Goal: Transaction & Acquisition: Purchase product/service

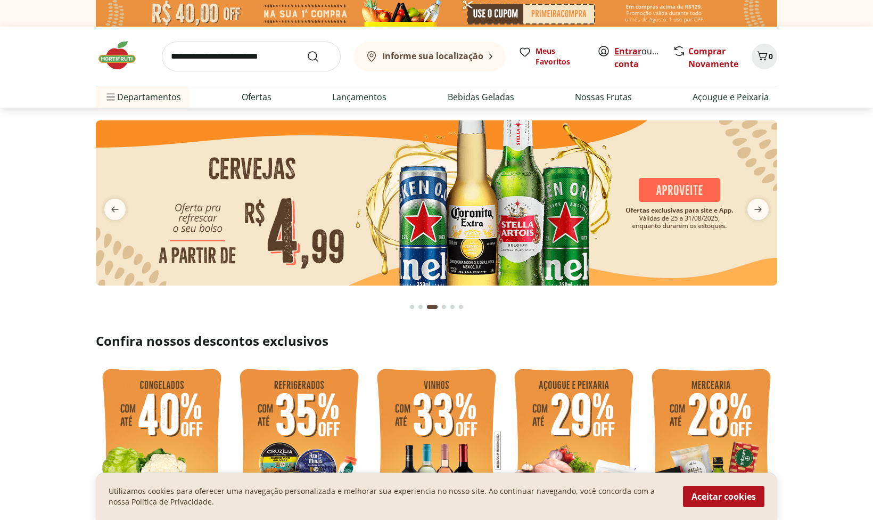
click at [634, 53] on link "Entrar" at bounding box center [628, 51] width 27 height 12
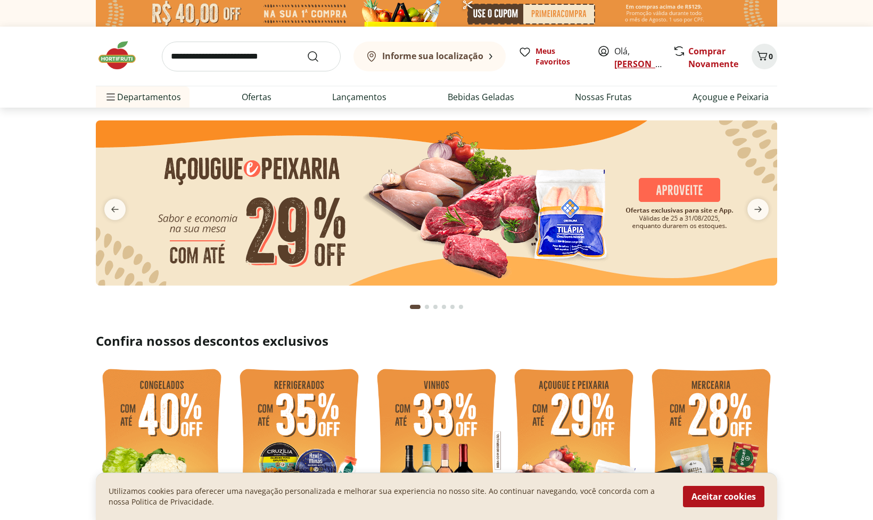
click at [631, 61] on link "Nelson" at bounding box center [649, 64] width 69 height 12
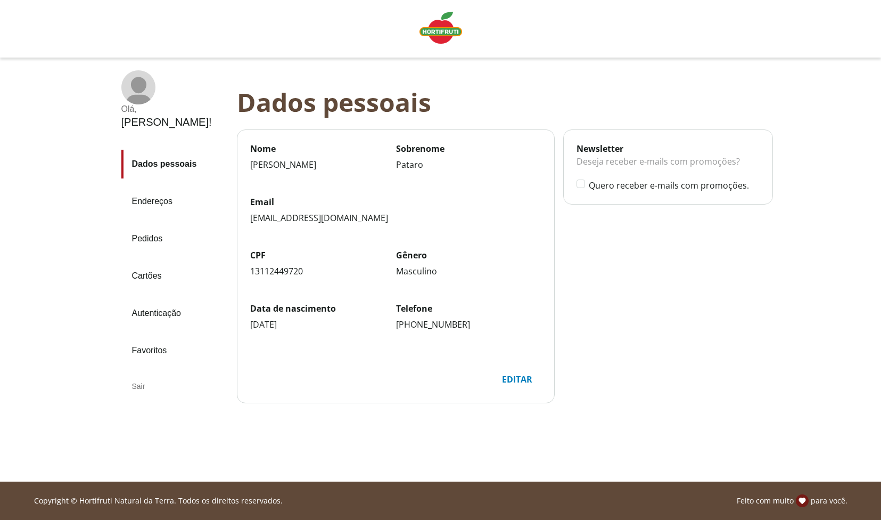
click at [148, 224] on link "Pedidos" at bounding box center [174, 238] width 107 height 29
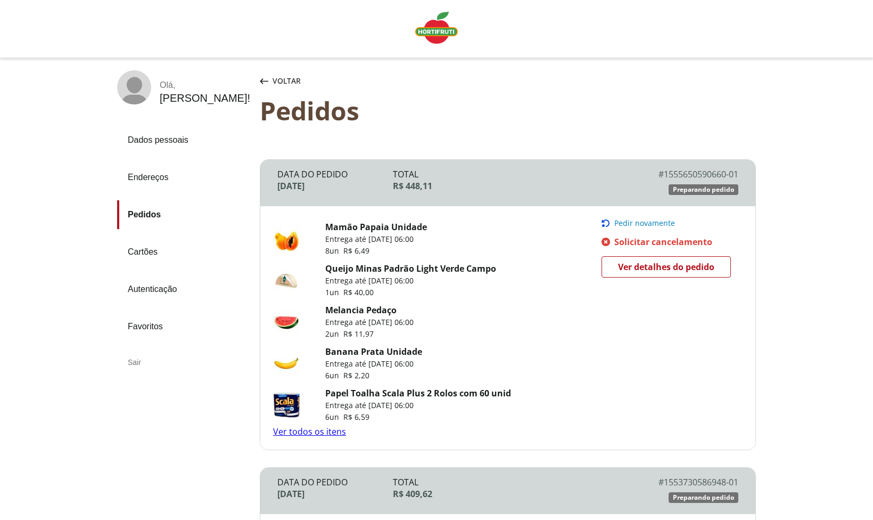
click at [641, 224] on span "Pedir novamente" at bounding box center [645, 223] width 61 height 9
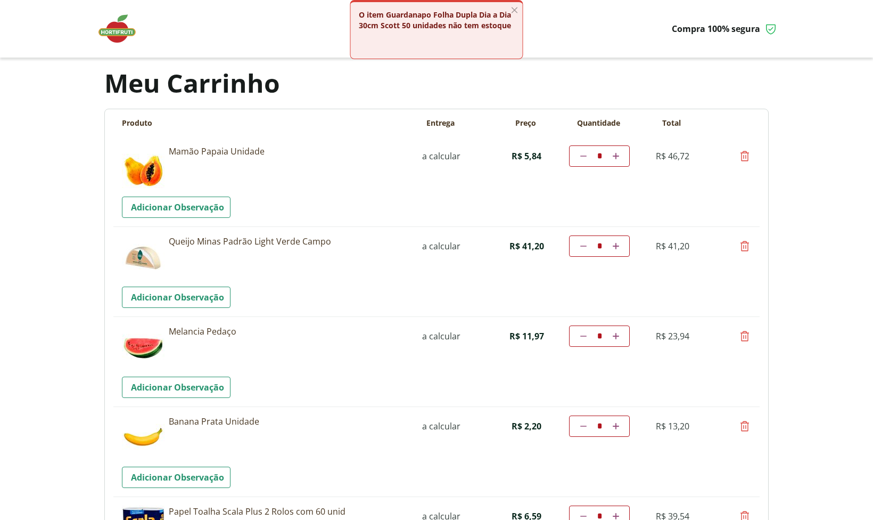
click at [584, 337] on icon at bounding box center [584, 336] width 6 height 6
type input "*"
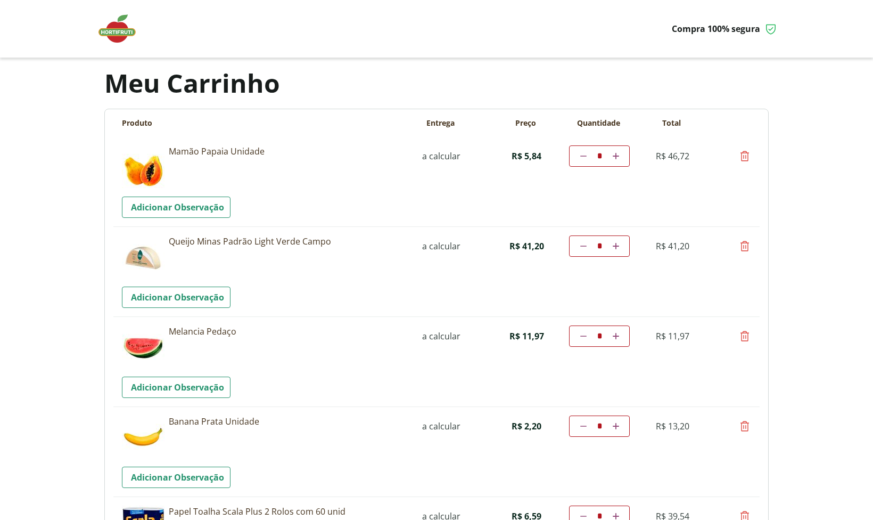
scroll to position [130, 0]
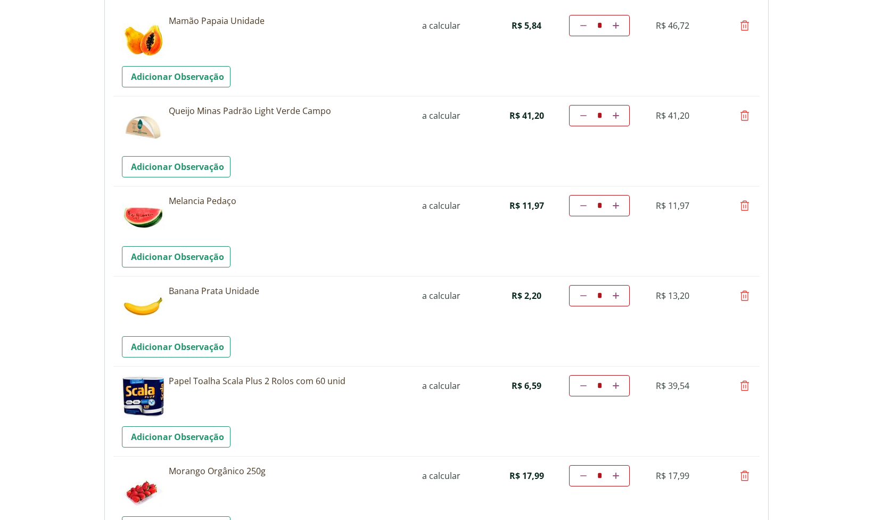
click at [615, 386] on icon at bounding box center [616, 385] width 6 height 6
type input "**"
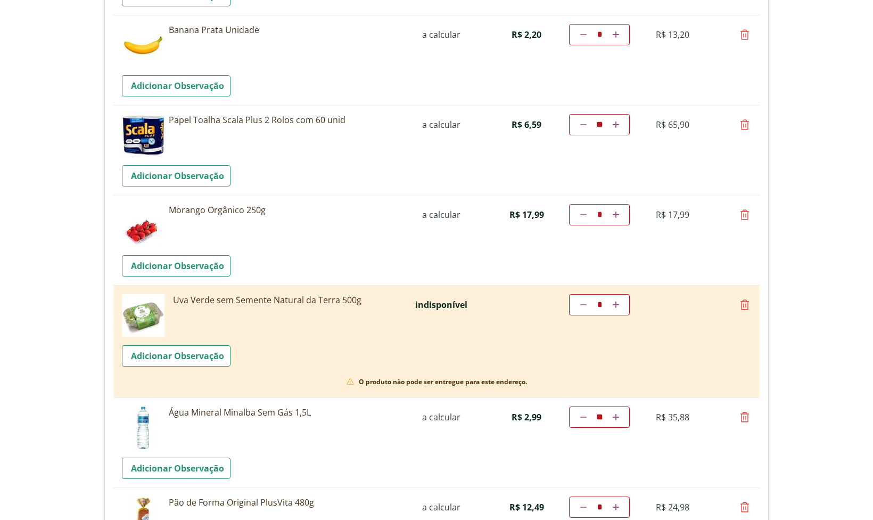
scroll to position [522, 0]
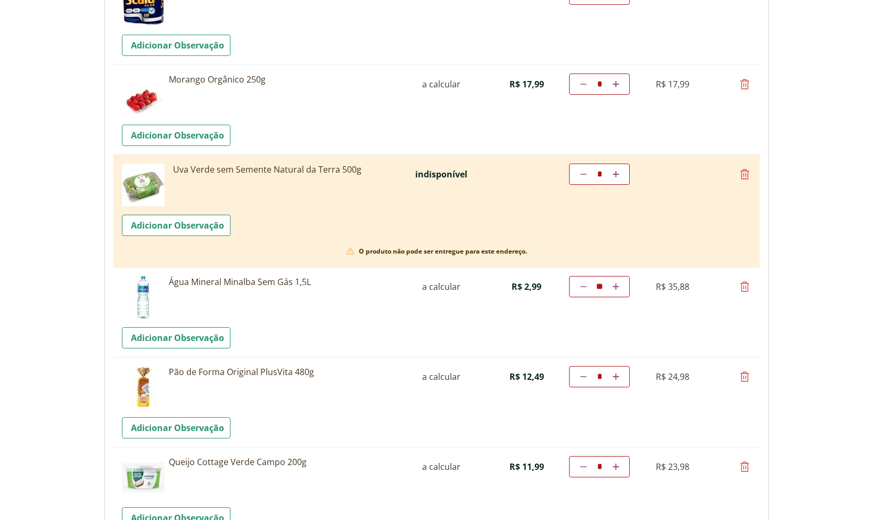
click at [584, 377] on icon at bounding box center [584, 376] width 6 height 6
type input "*"
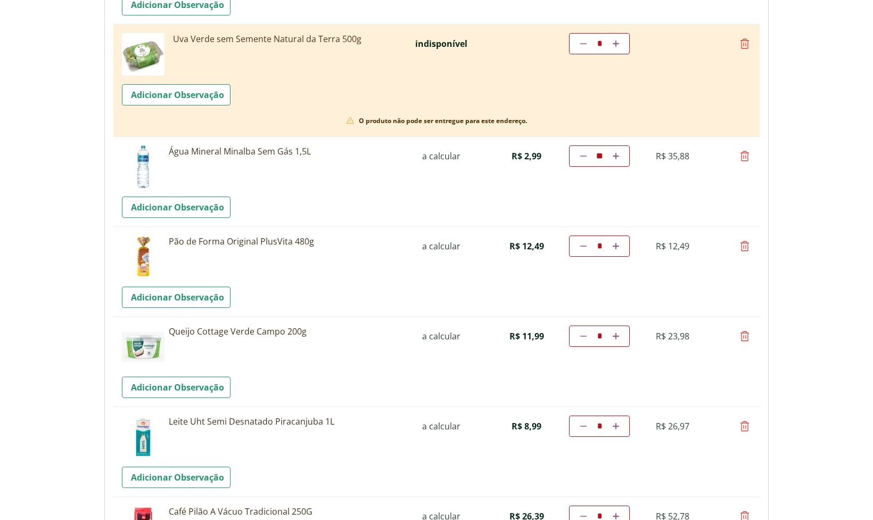
scroll to position [783, 0]
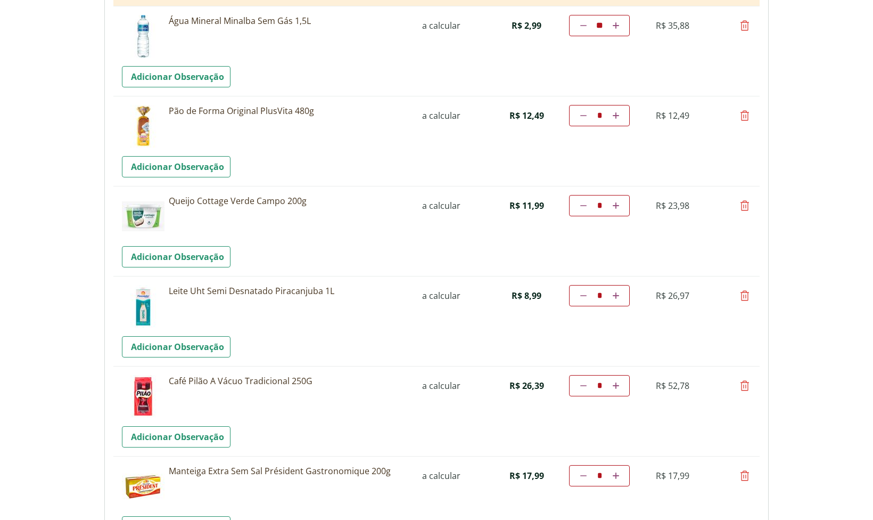
click at [584, 296] on icon at bounding box center [584, 295] width 6 height 6
type input "*"
click at [746, 383] on icon at bounding box center [745, 385] width 13 height 13
type input "*"
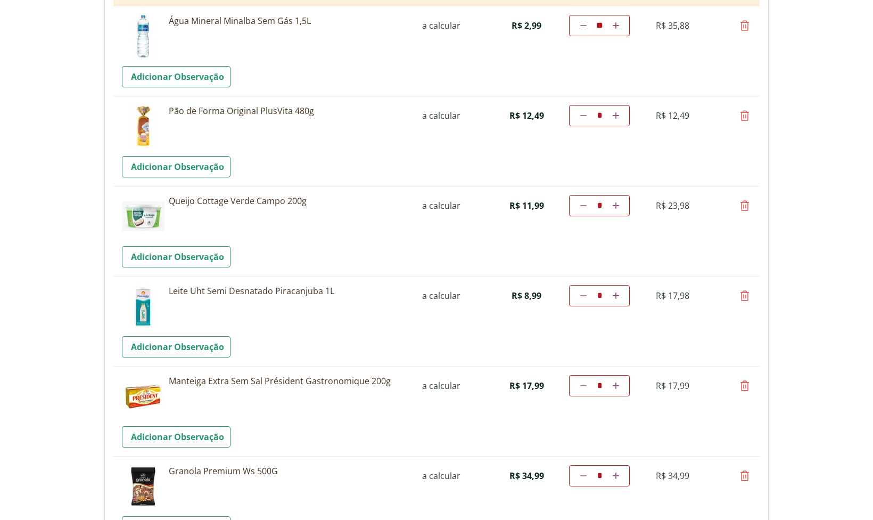
click at [746, 383] on icon at bounding box center [745, 385] width 13 height 13
type input "*"
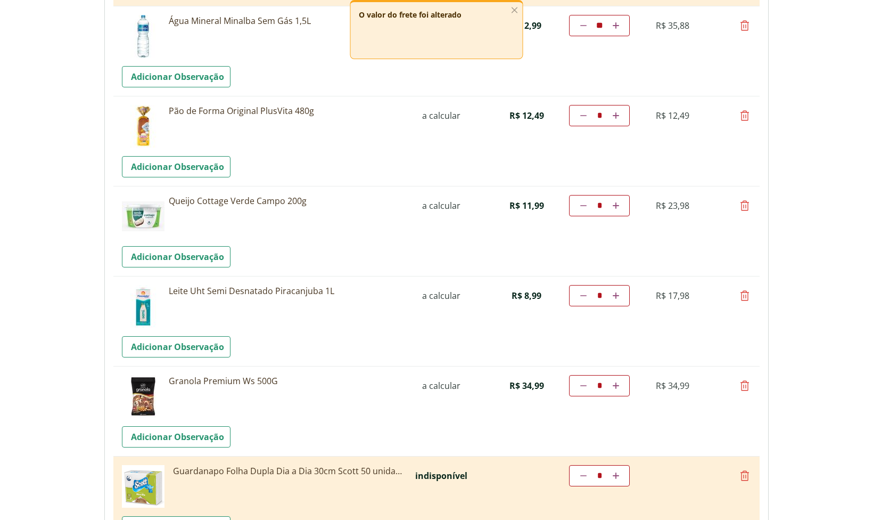
click at [746, 383] on icon at bounding box center [745, 385] width 13 height 13
type input "*"
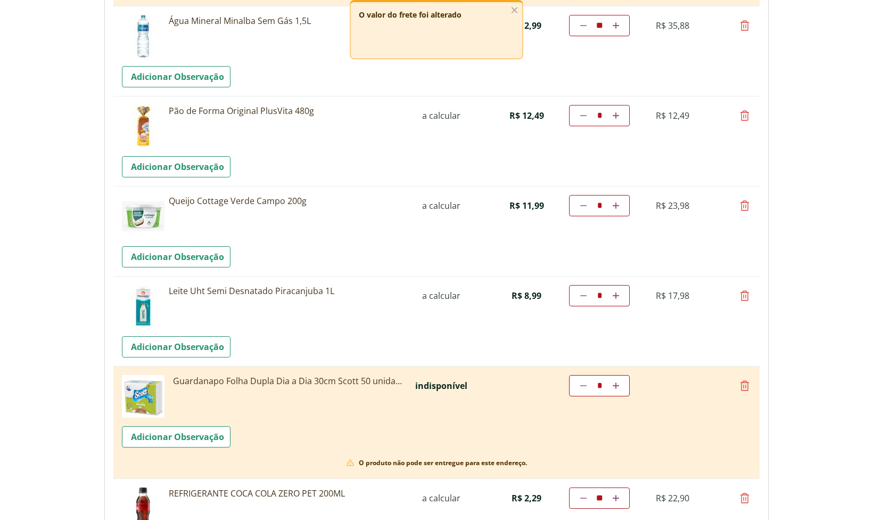
click at [747, 385] on icon at bounding box center [745, 385] width 13 height 13
type input "*"
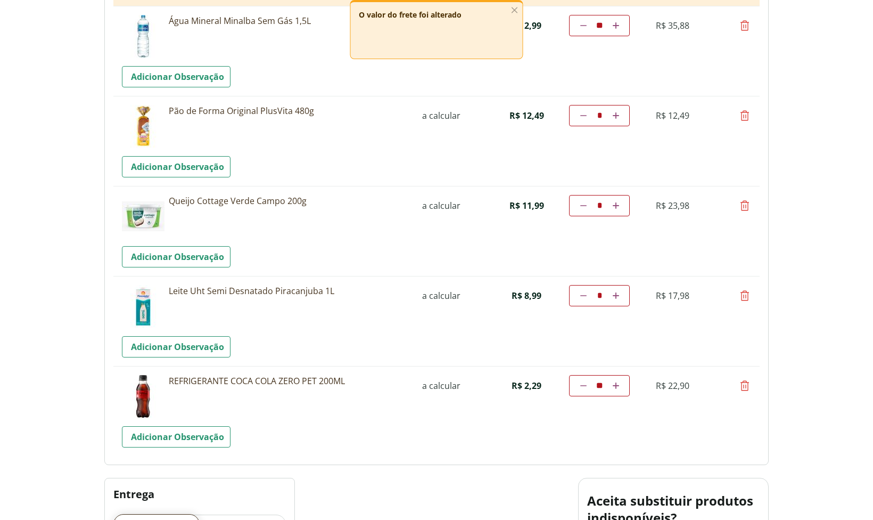
scroll to position [738, 0]
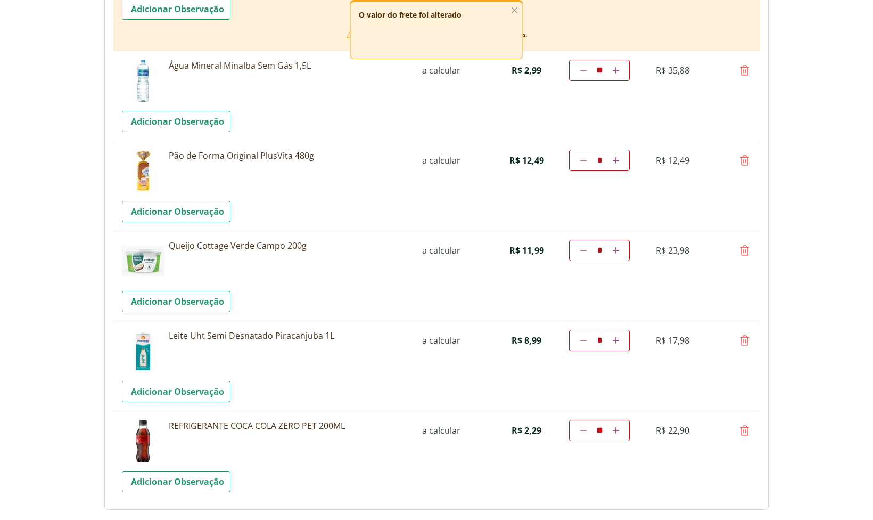
click at [742, 432] on icon at bounding box center [745, 430] width 13 height 13
type input "*"
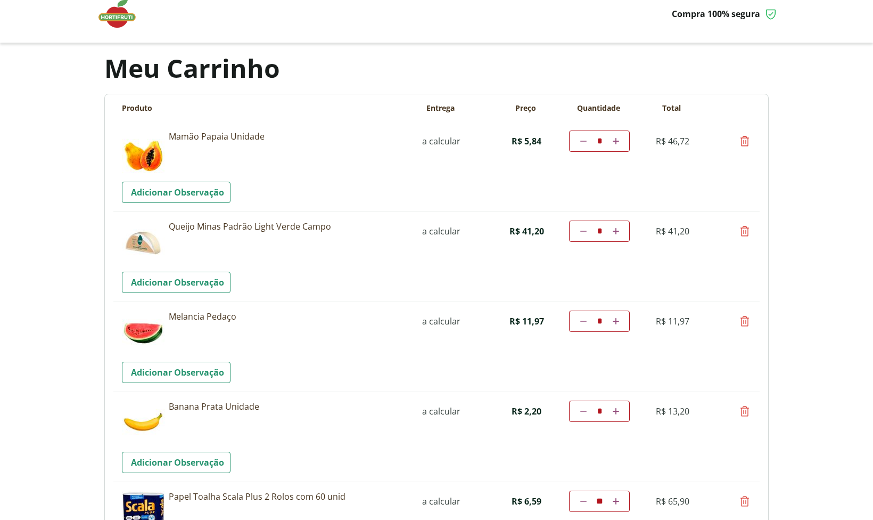
scroll to position [0, 0]
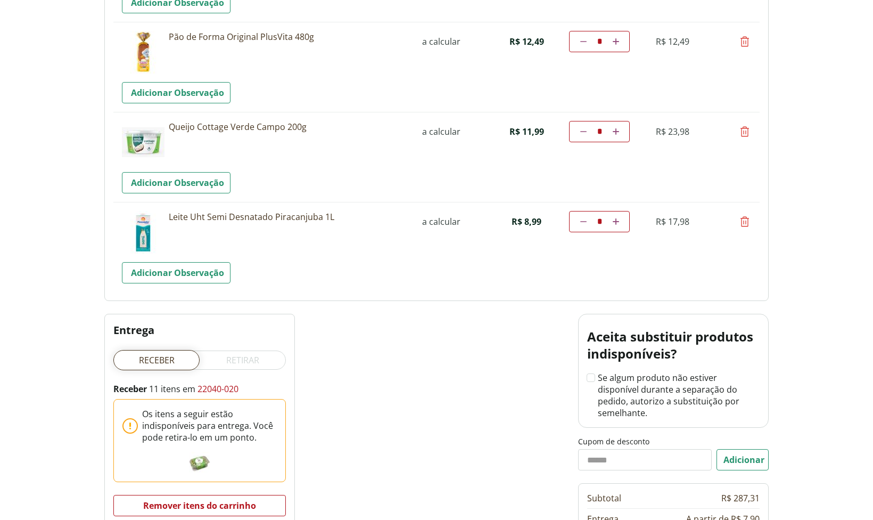
scroll to position [987, 0]
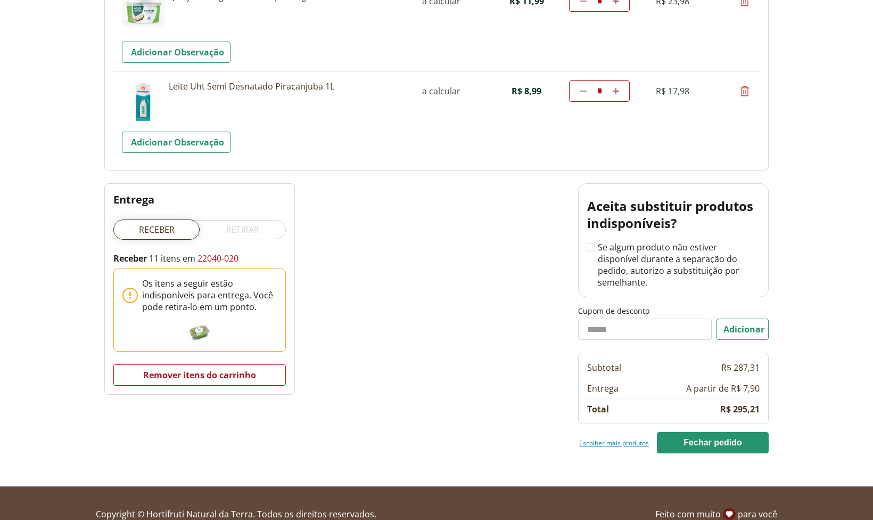
click at [630, 438] on link "Escolher mais produtos" at bounding box center [614, 442] width 70 height 9
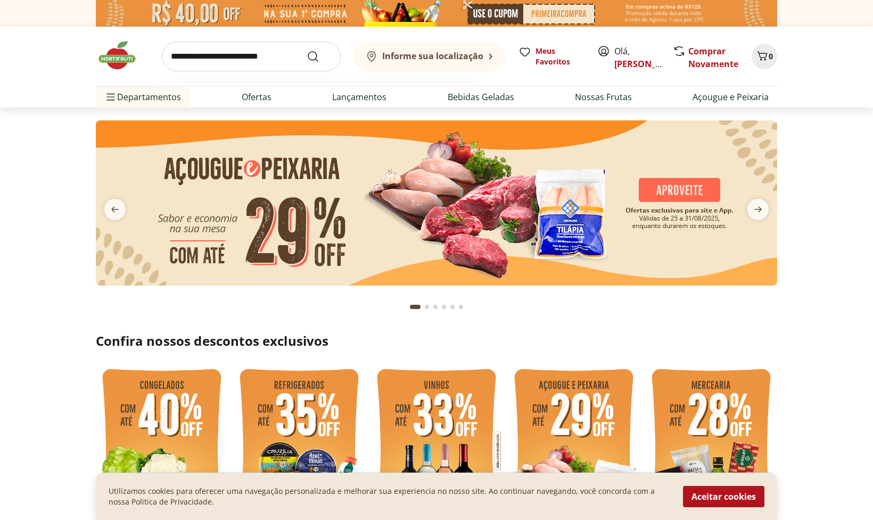
click at [175, 56] on input "search" at bounding box center [251, 57] width 179 height 30
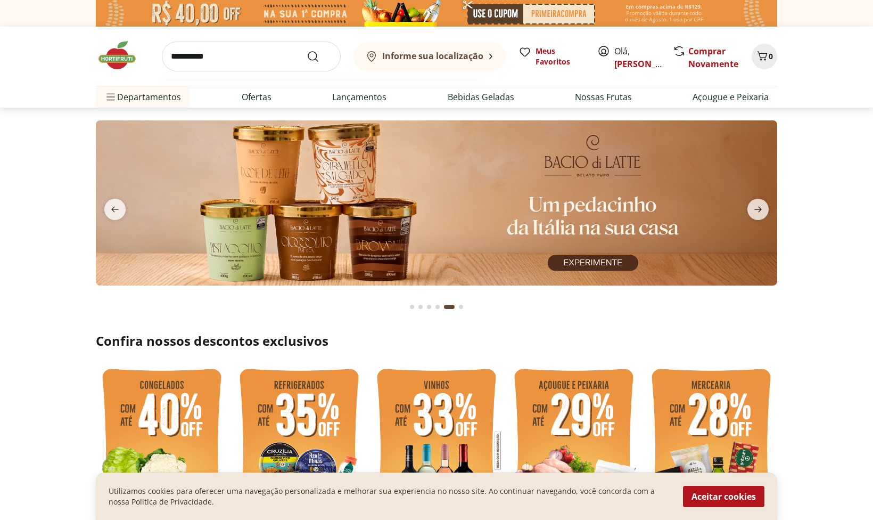
click at [190, 58] on input "**********" at bounding box center [251, 57] width 179 height 30
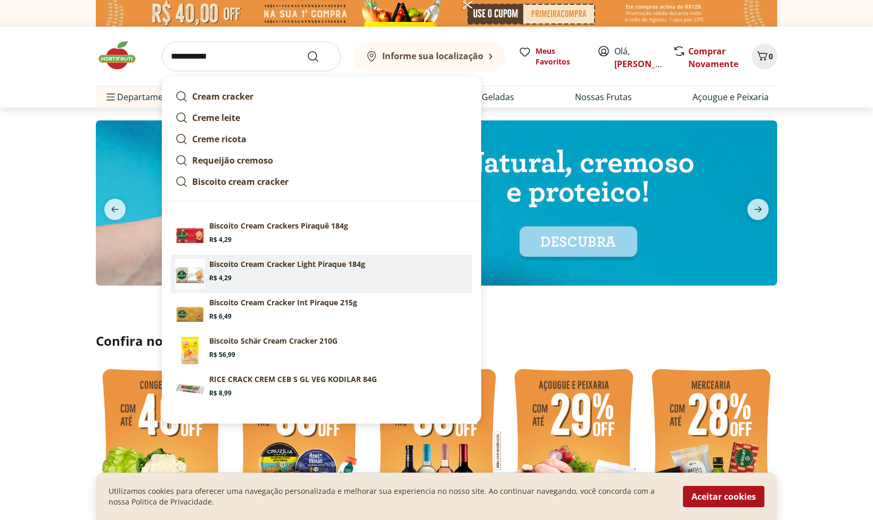
click at [198, 276] on img at bounding box center [190, 274] width 30 height 30
type input "**********"
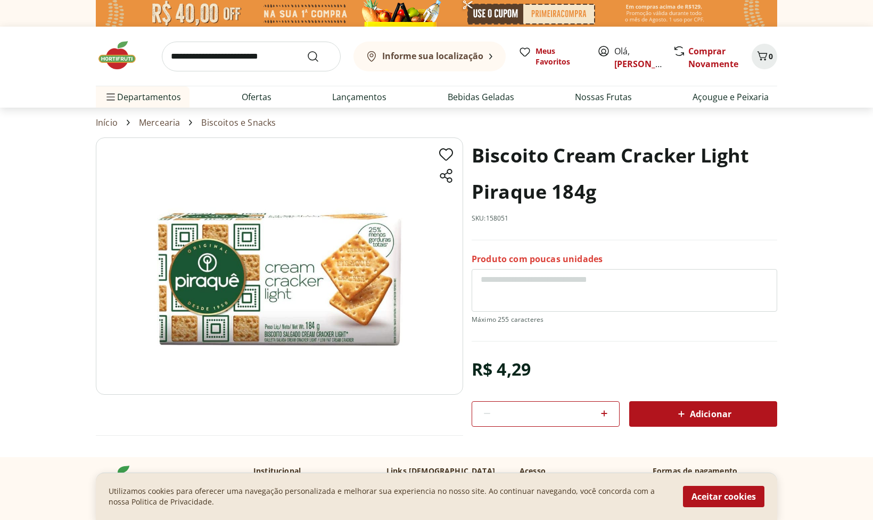
click at [606, 411] on icon at bounding box center [604, 413] width 13 height 13
click at [491, 411] on icon at bounding box center [487, 413] width 13 height 13
type input "*"
click at [724, 496] on button "Aceitar cookies" at bounding box center [723, 496] width 81 height 21
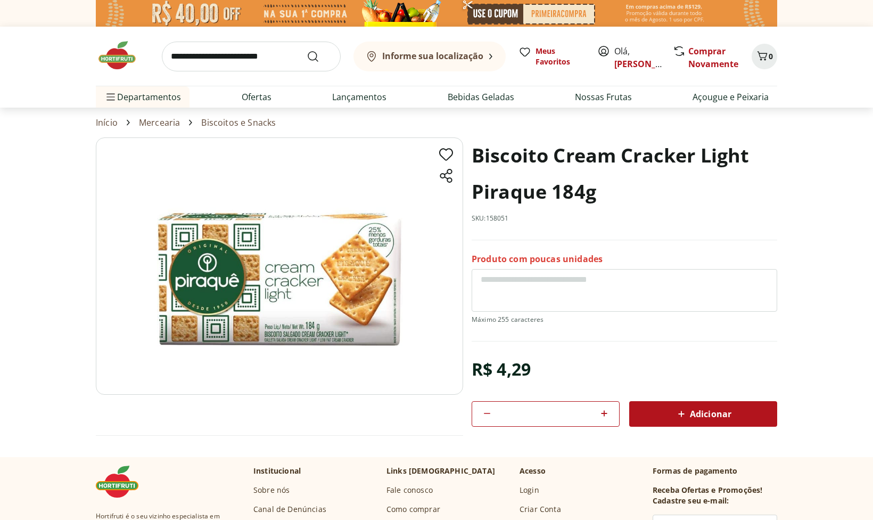
click at [695, 414] on span "Adicionar" at bounding box center [703, 413] width 56 height 13
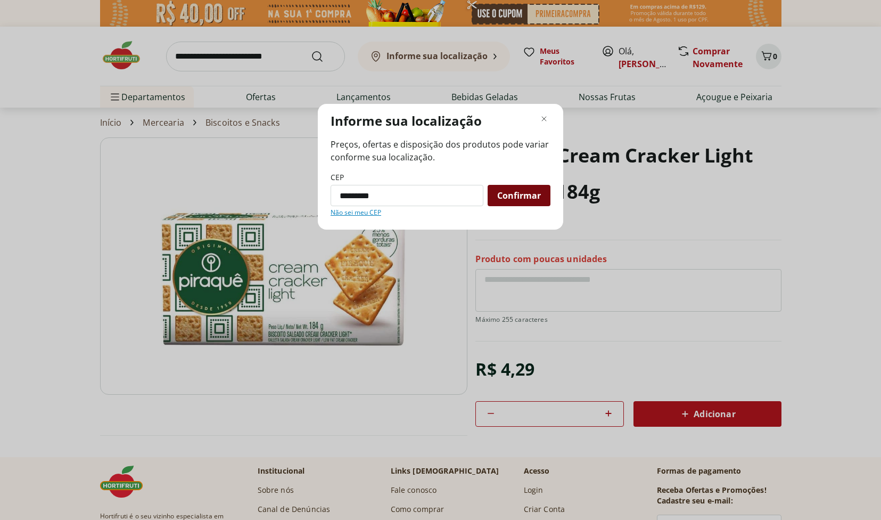
type input "*********"
click at [520, 194] on span "Confirmar" at bounding box center [519, 195] width 44 height 9
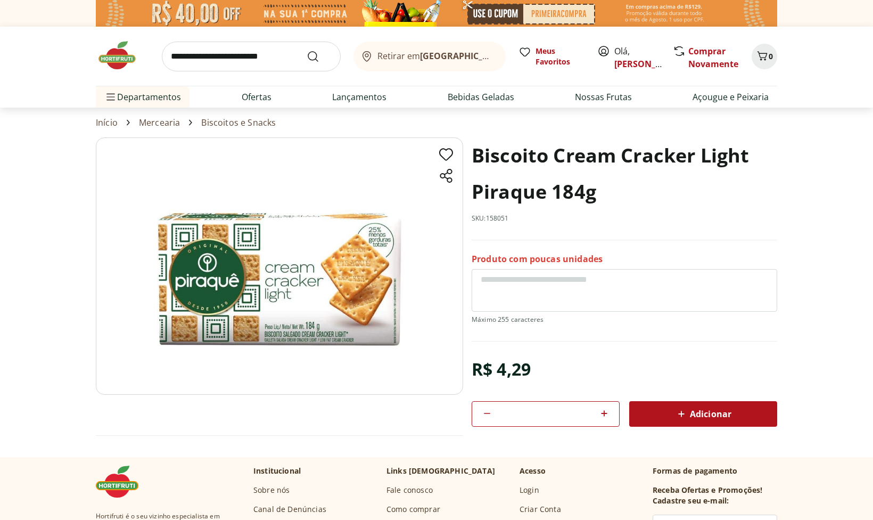
click at [171, 54] on input "search" at bounding box center [251, 57] width 179 height 30
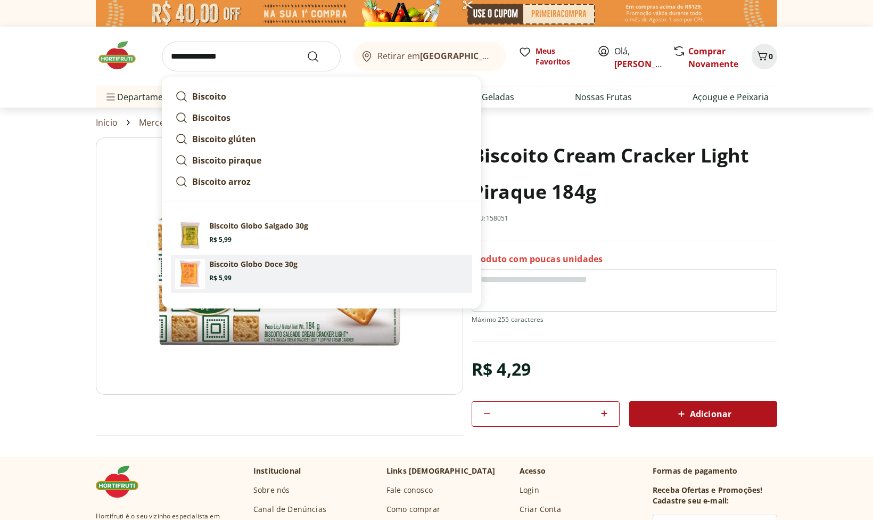
click at [251, 262] on p "Biscoito Globo Doce 30g" at bounding box center [253, 264] width 88 height 11
type input "**********"
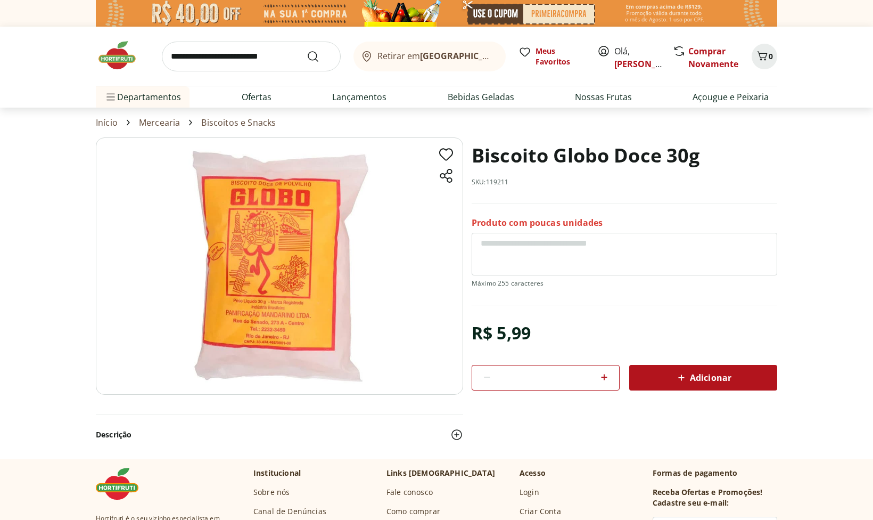
click at [605, 377] on icon at bounding box center [604, 377] width 13 height 13
type input "*"
click at [709, 377] on span "Adicionar" at bounding box center [703, 377] width 56 height 13
click at [765, 56] on icon "Carrinho" at bounding box center [762, 56] width 13 height 13
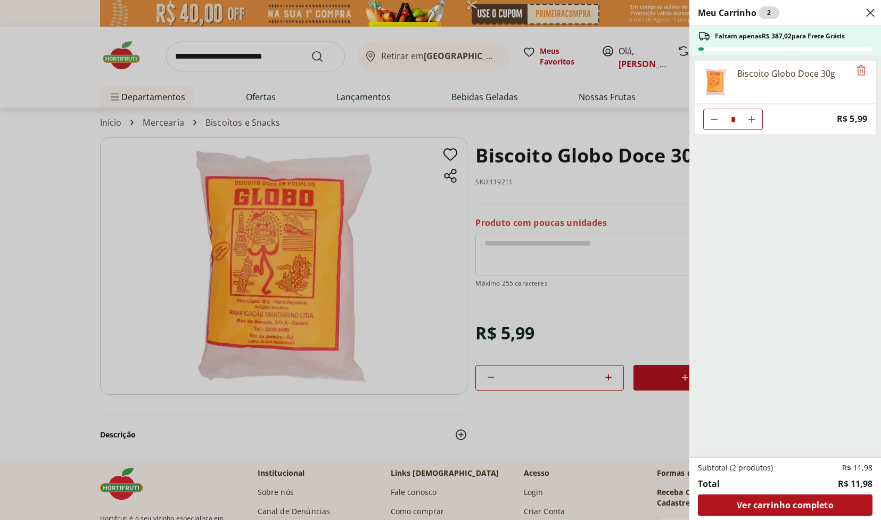
click at [765, 56] on ul "Biscoito Globo Doce 30g * Price: R$ 5,99" at bounding box center [785, 256] width 190 height 403
click at [868, 10] on icon "Close" at bounding box center [870, 12] width 13 height 13
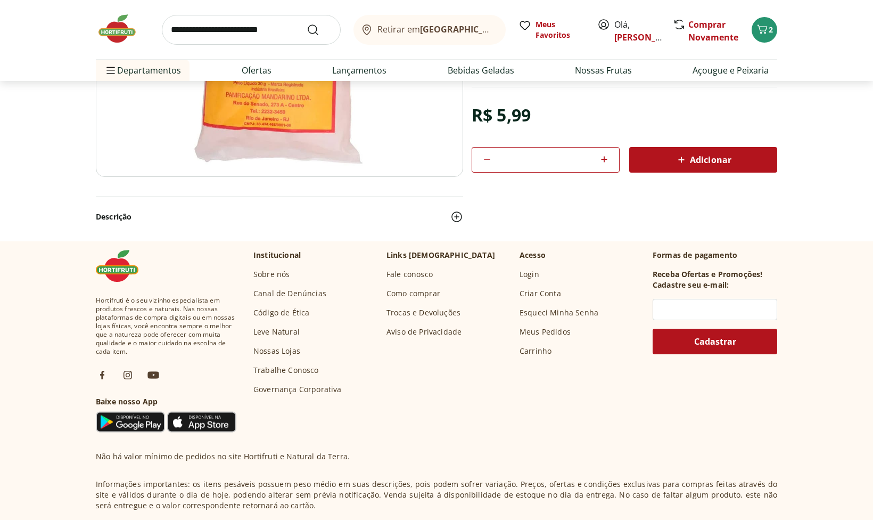
scroll to position [87, 0]
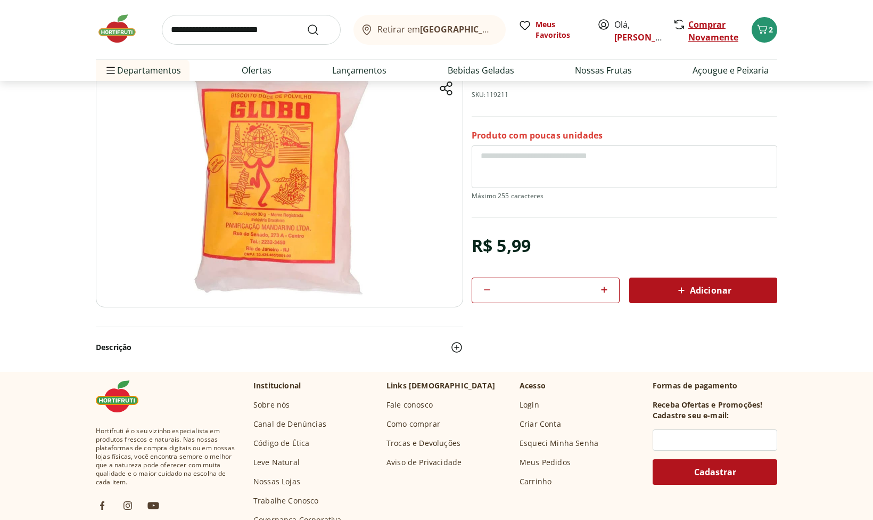
click at [705, 36] on link "Comprar Novamente" at bounding box center [714, 31] width 50 height 25
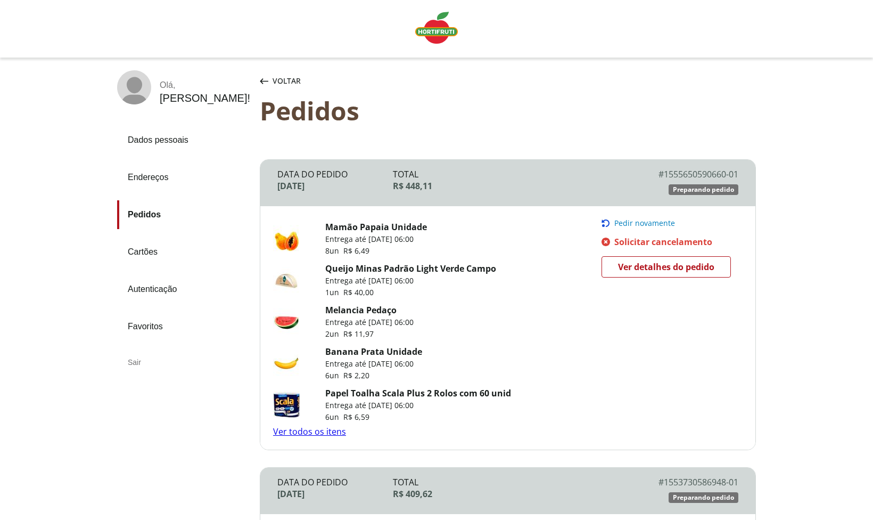
click at [636, 222] on span "Pedir novamente" at bounding box center [645, 223] width 61 height 9
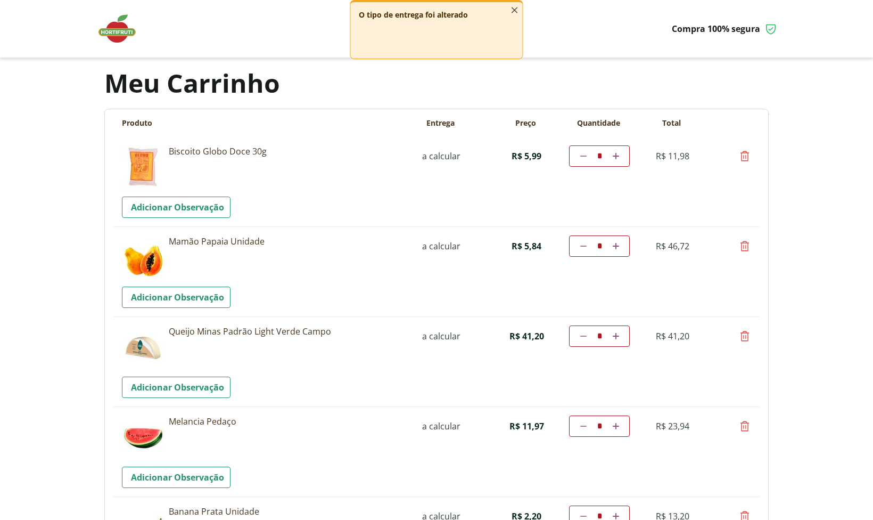
click at [512, 10] on icon "button" at bounding box center [515, 10] width 12 height 12
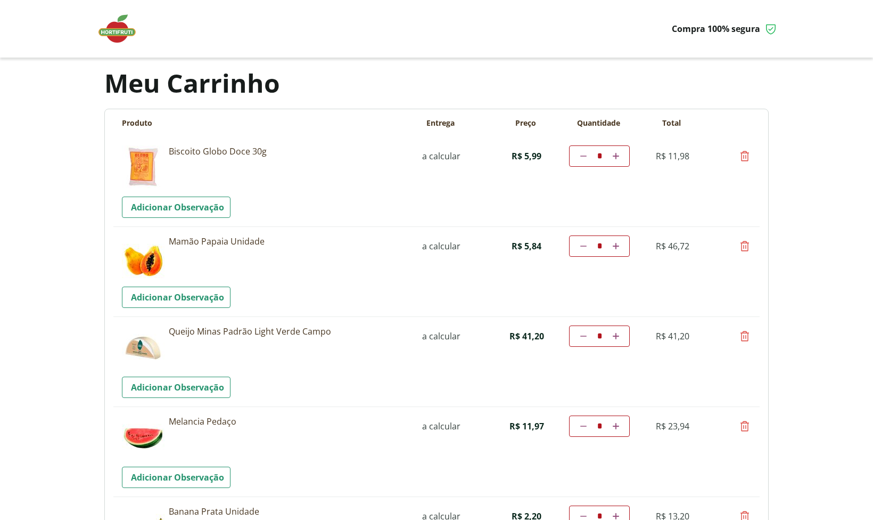
scroll to position [130, 0]
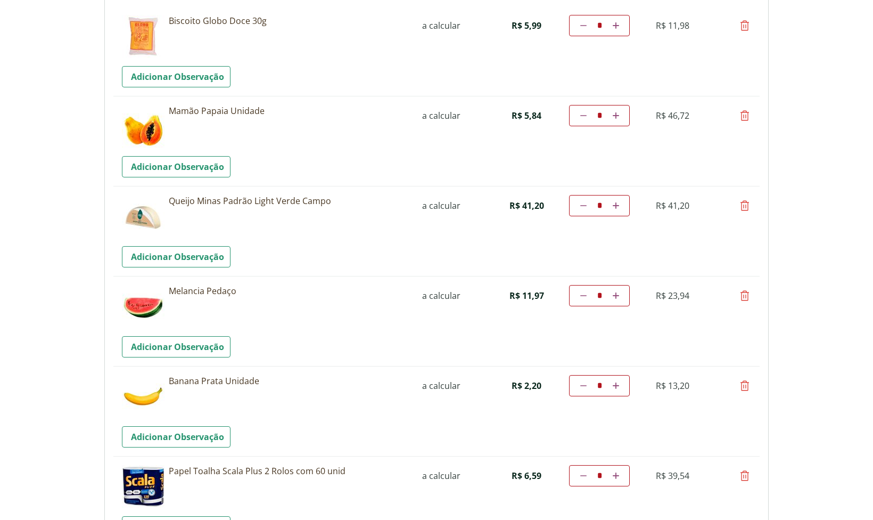
click at [585, 296] on icon at bounding box center [584, 295] width 6 height 6
type input "*"
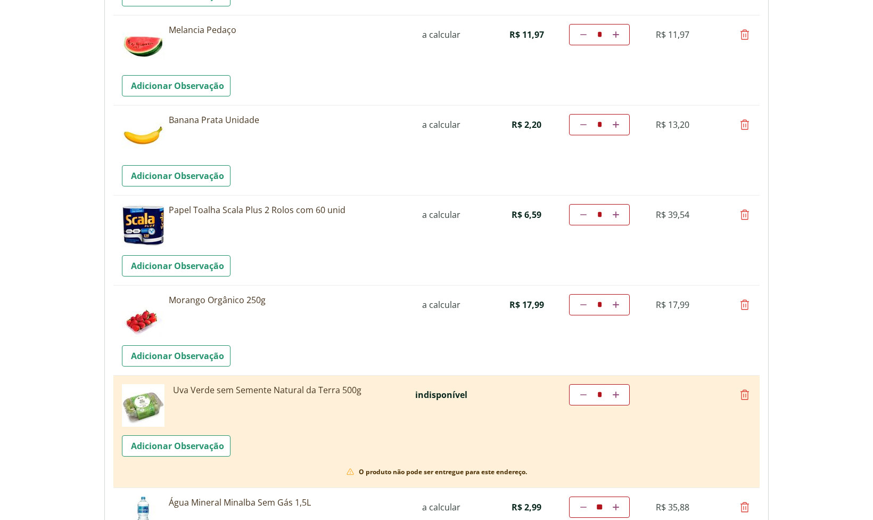
click at [615, 214] on icon at bounding box center [616, 214] width 6 height 6
type input "*"
click at [615, 214] on td "Diminuir a quantidade * Aumentar a quantidade" at bounding box center [599, 214] width 61 height 21
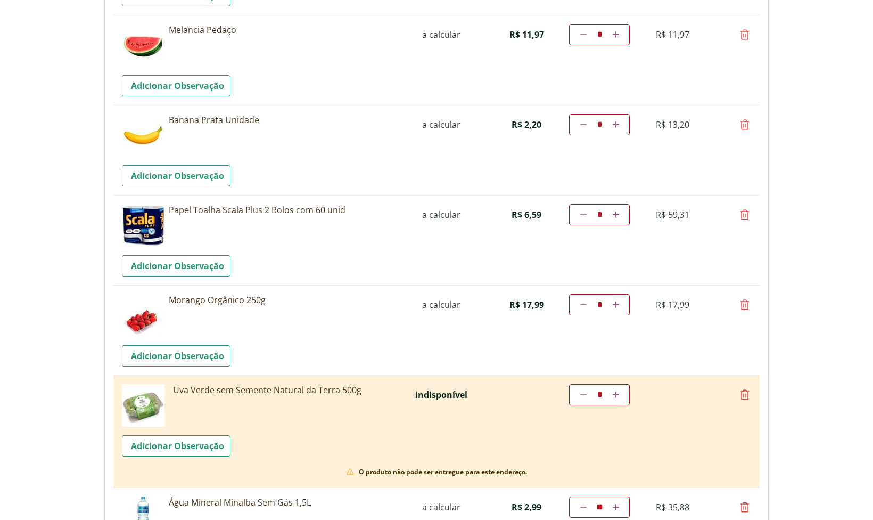
click at [616, 214] on icon at bounding box center [616, 214] width 6 height 6
type input "**"
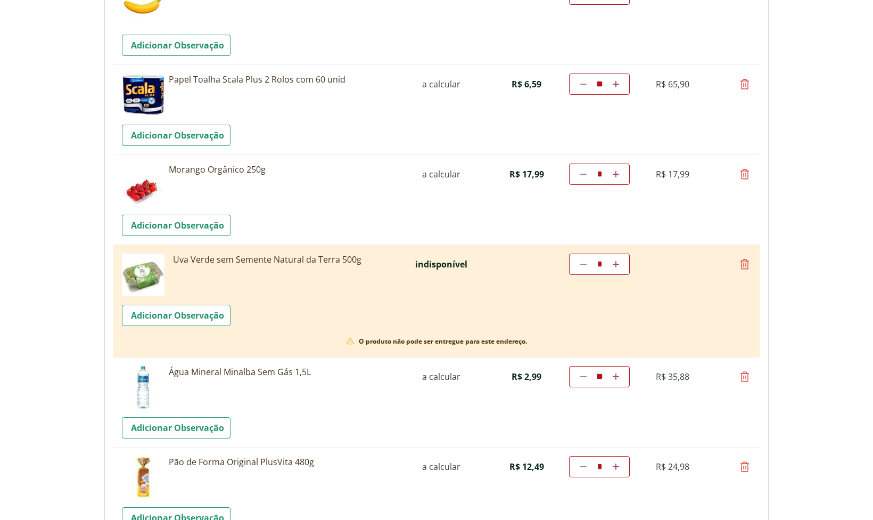
click at [350, 341] on icon at bounding box center [350, 341] width 9 height 9
click at [388, 341] on span "O produto não pode ser entregue para este endereço." at bounding box center [443, 341] width 168 height 9
click at [203, 317] on link "Adicionar Observação" at bounding box center [176, 315] width 109 height 21
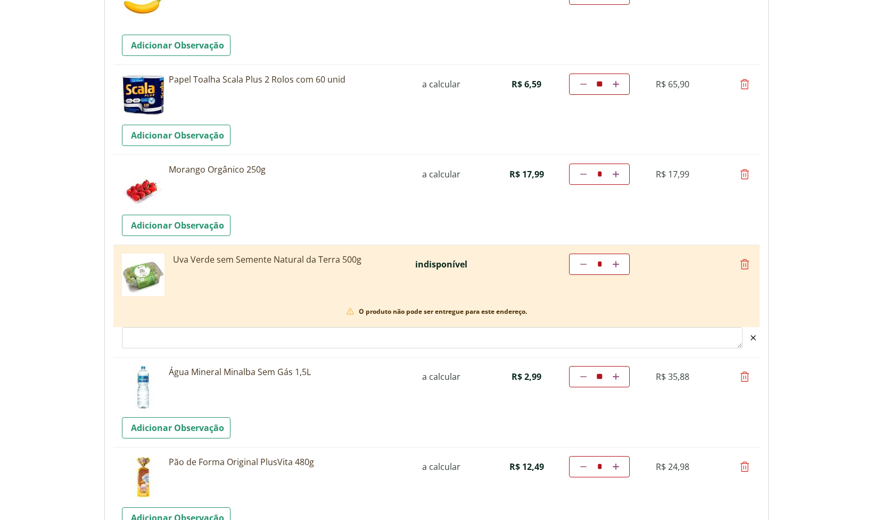
click at [137, 339] on textarea "Observacao" at bounding box center [432, 337] width 621 height 21
click at [135, 339] on textarea "**********" at bounding box center [432, 337] width 621 height 21
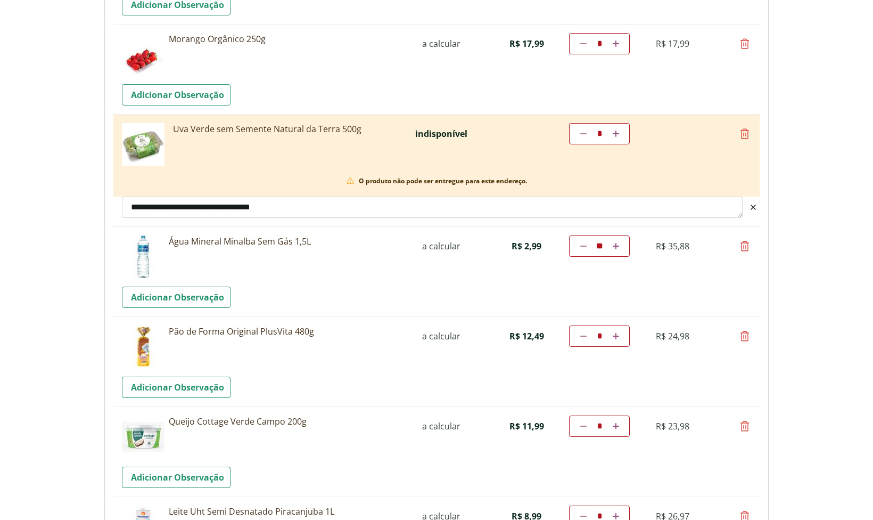
scroll to position [783, 0]
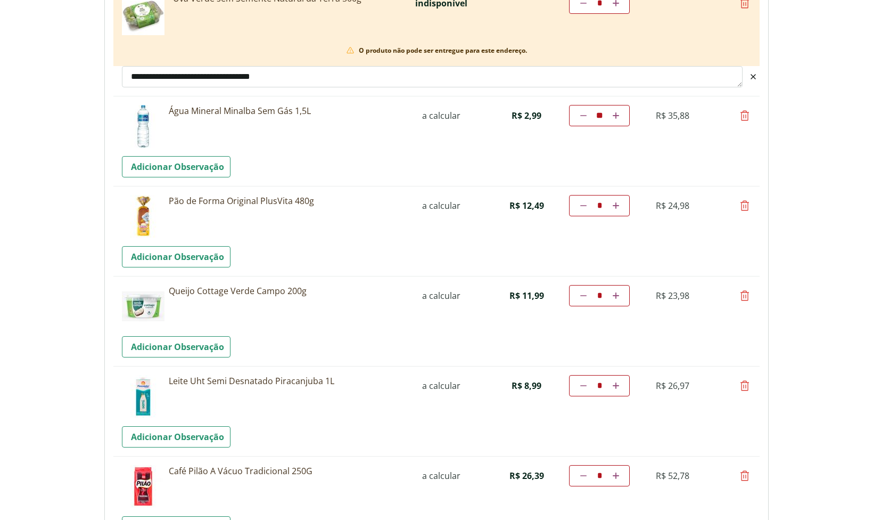
type textarea "**********"
click at [582, 205] on icon at bounding box center [584, 205] width 6 height 6
type input "*"
click at [584, 386] on icon at bounding box center [584, 385] width 6 height 6
type input "*"
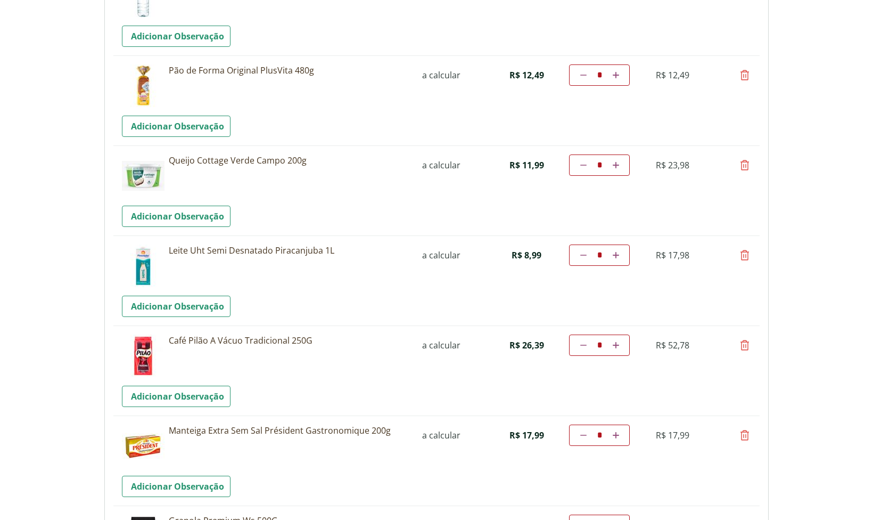
scroll to position [1044, 0]
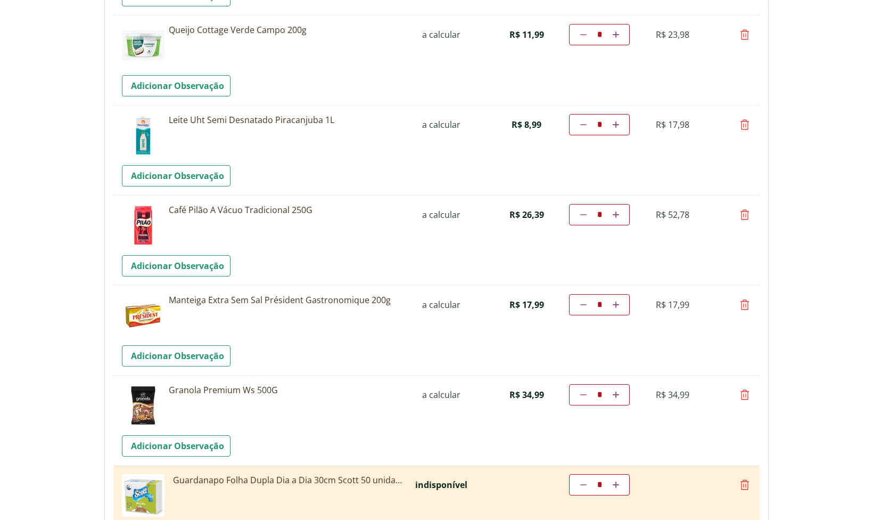
click at [746, 217] on icon at bounding box center [745, 214] width 13 height 13
type input "*"
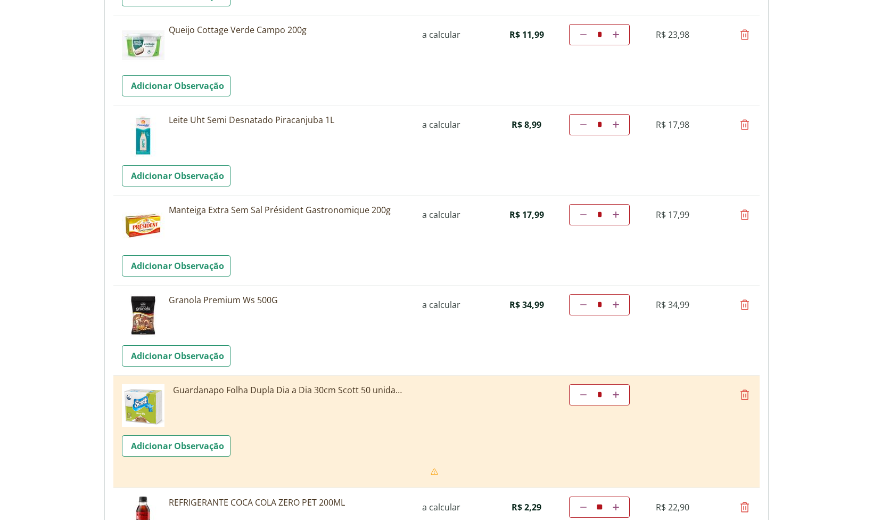
scroll to position [1031, 0]
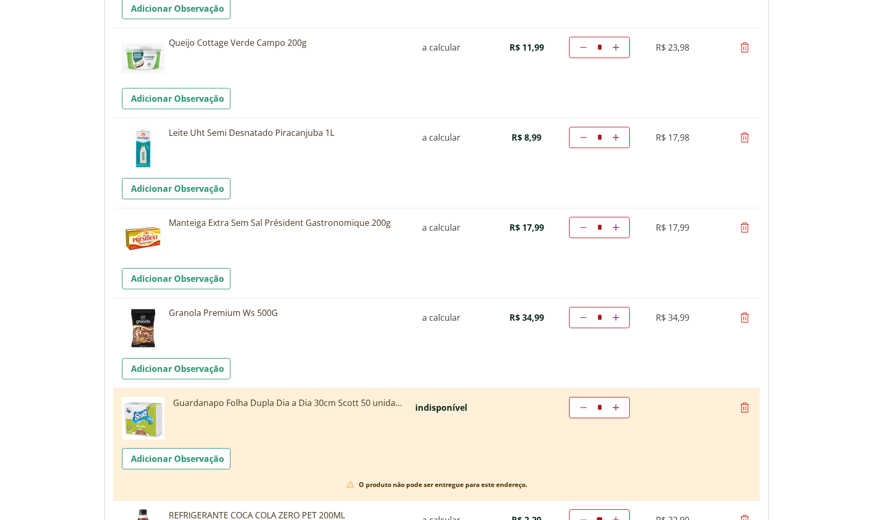
click at [746, 230] on icon at bounding box center [745, 227] width 13 height 13
type input "*"
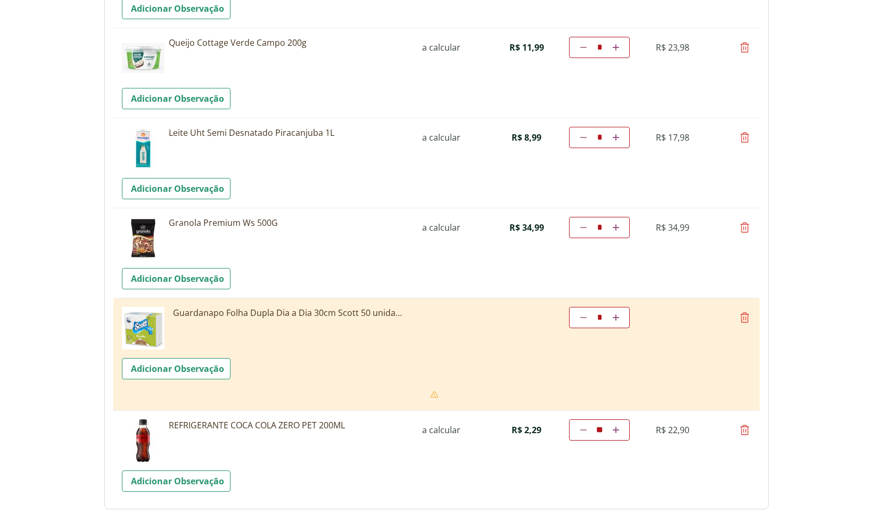
scroll to position [971, 0]
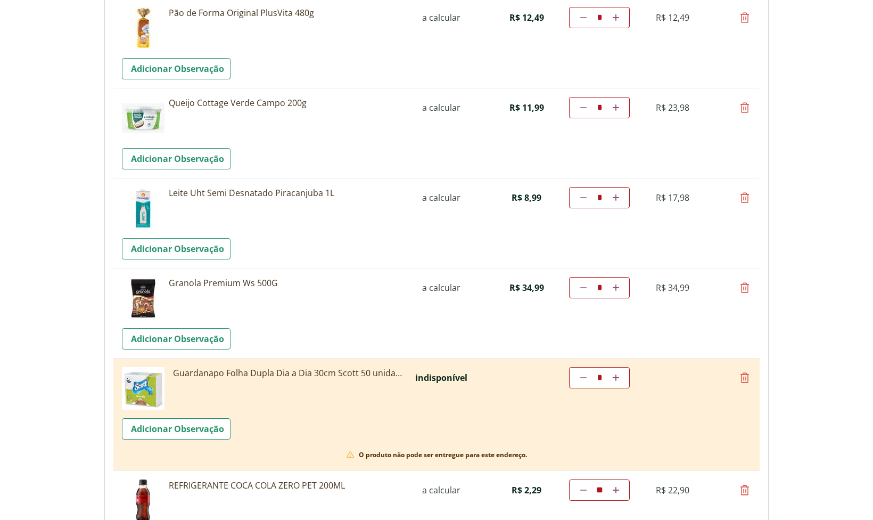
click at [745, 289] on icon at bounding box center [745, 287] width 13 height 13
type input "*"
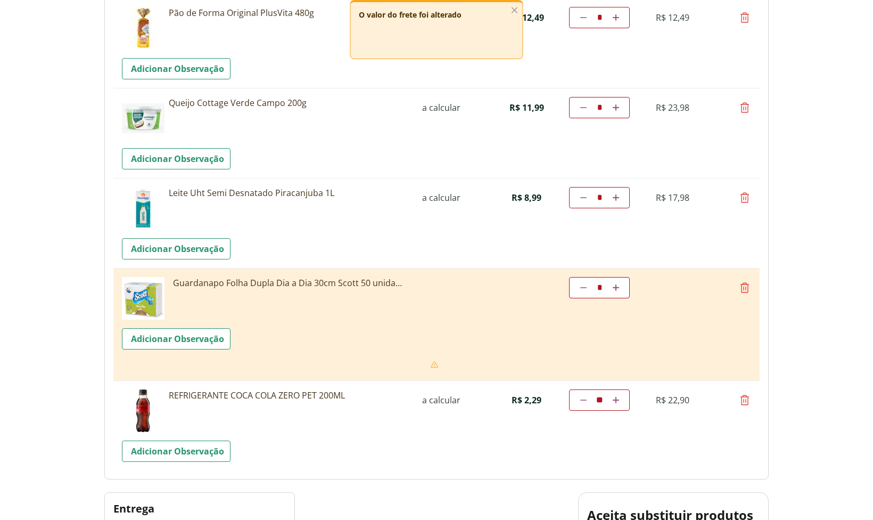
scroll to position [911, 0]
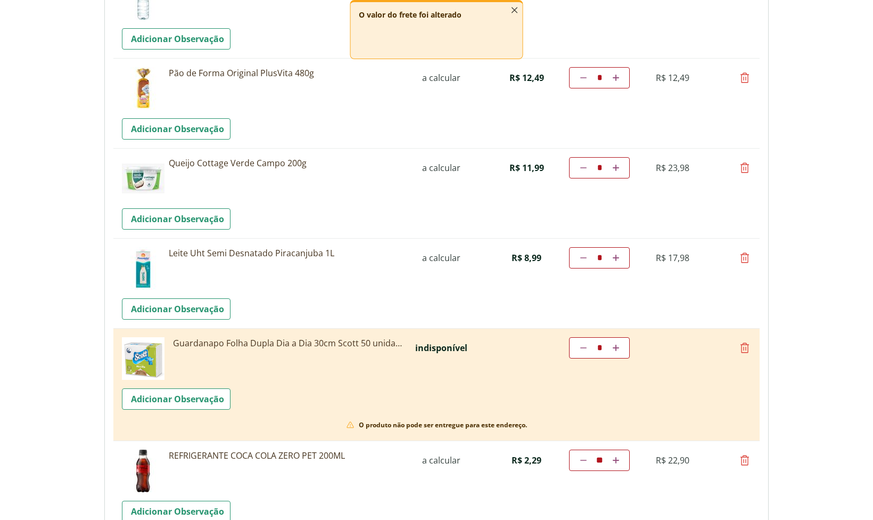
click at [511, 11] on icon "button" at bounding box center [515, 10] width 12 height 12
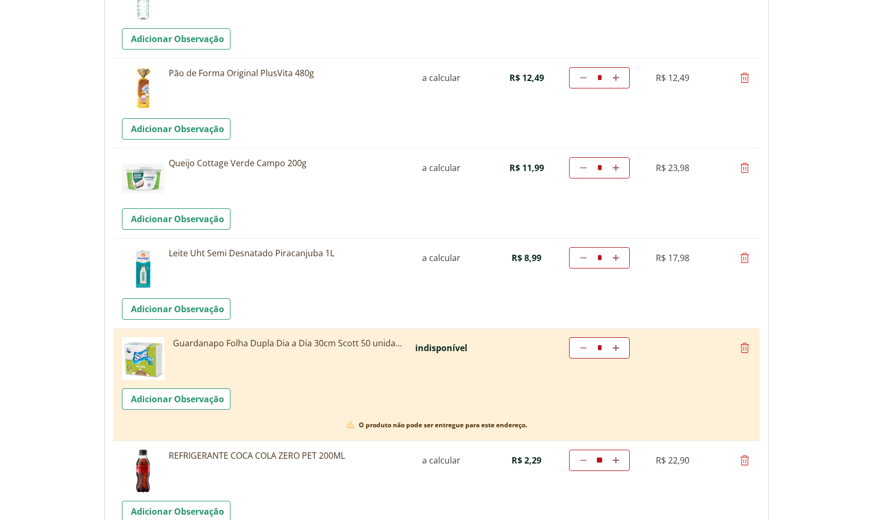
click at [744, 348] on icon at bounding box center [745, 347] width 13 height 13
type input "*"
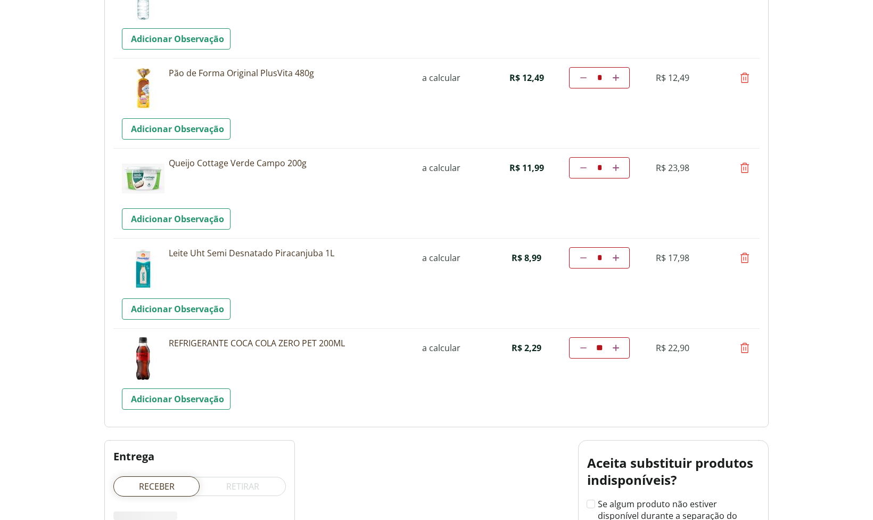
scroll to position [828, 0]
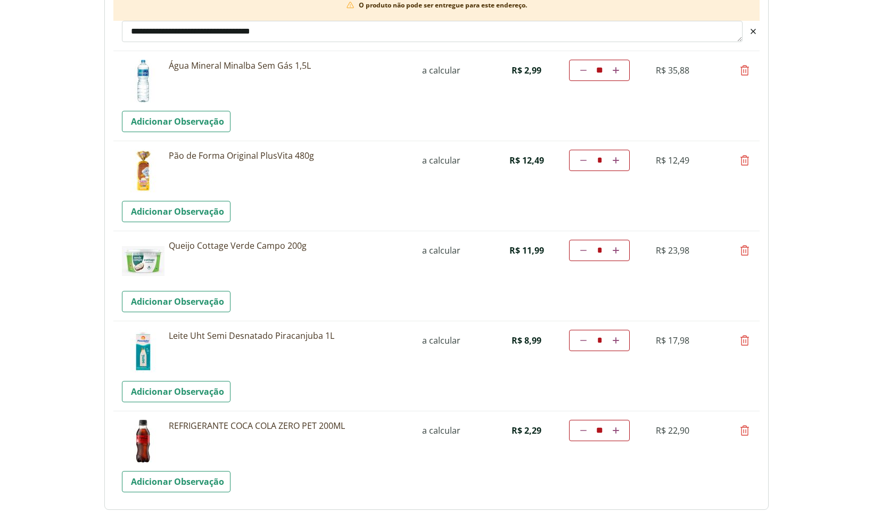
click at [746, 431] on icon at bounding box center [745, 430] width 13 height 13
type input "*"
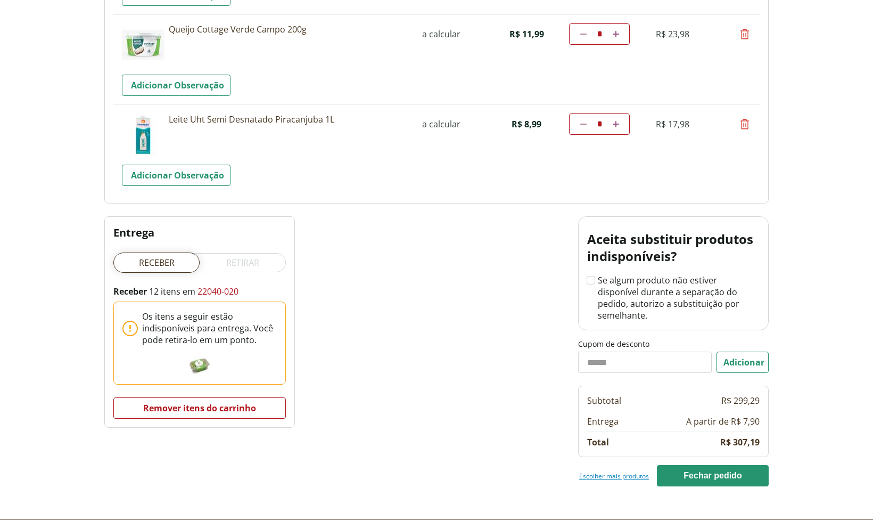
scroll to position [1088, 0]
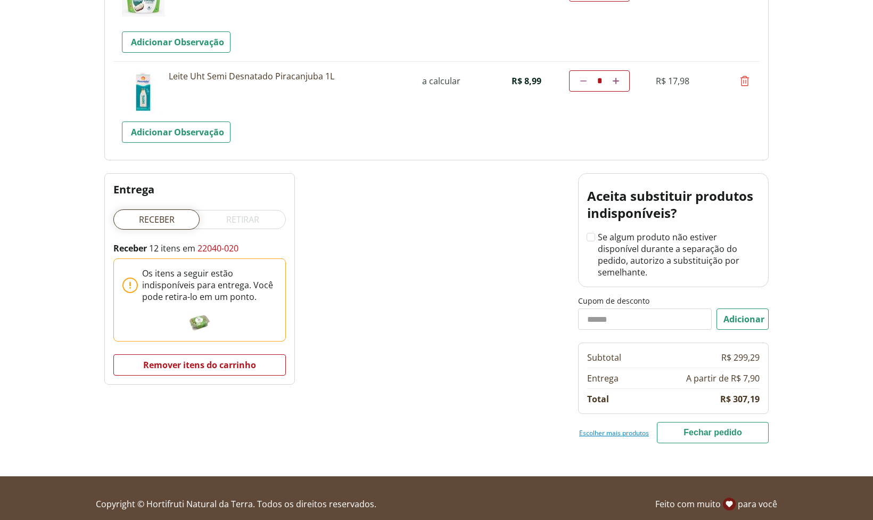
click at [725, 422] on button "Fechar pedido" at bounding box center [713, 432] width 112 height 21
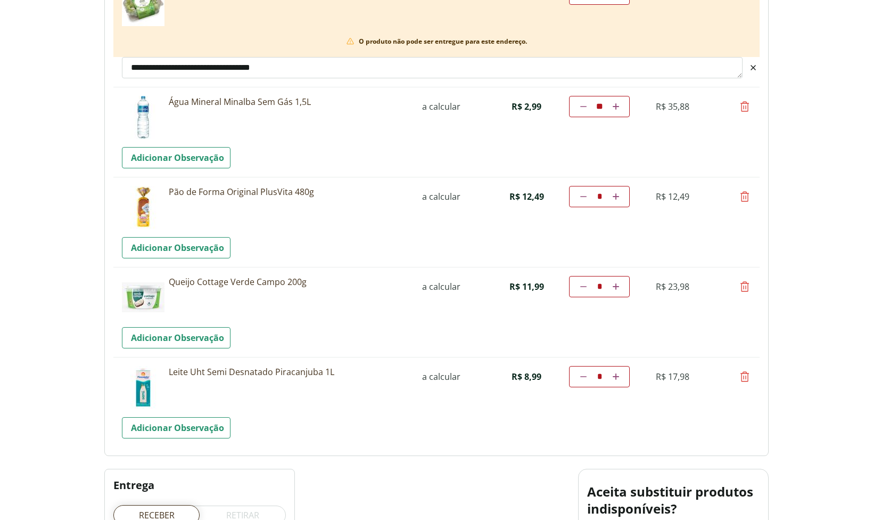
scroll to position [1088, 0]
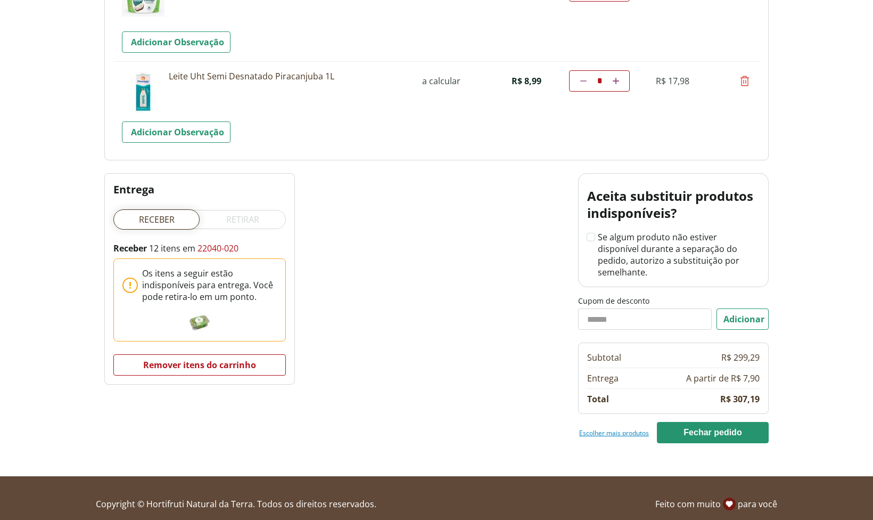
click at [629, 428] on link "Escolher mais produtos" at bounding box center [614, 432] width 70 height 9
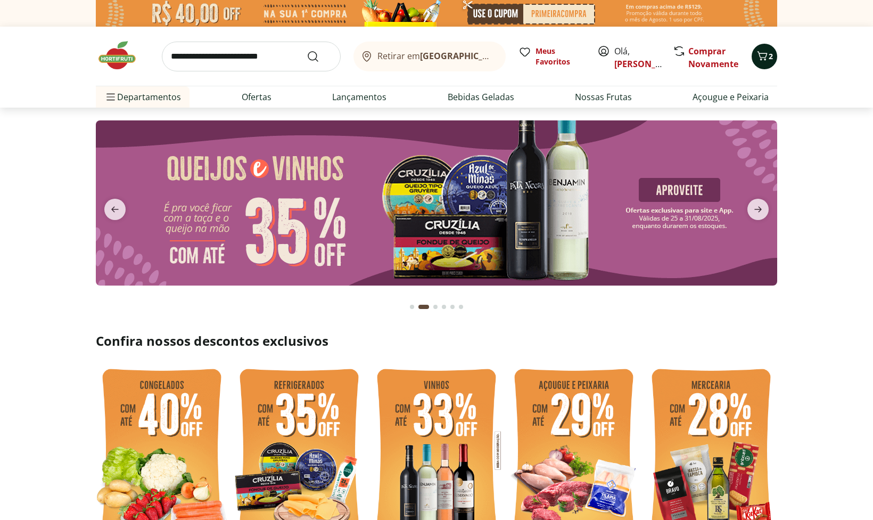
click at [765, 61] on icon "Carrinho" at bounding box center [762, 56] width 13 height 13
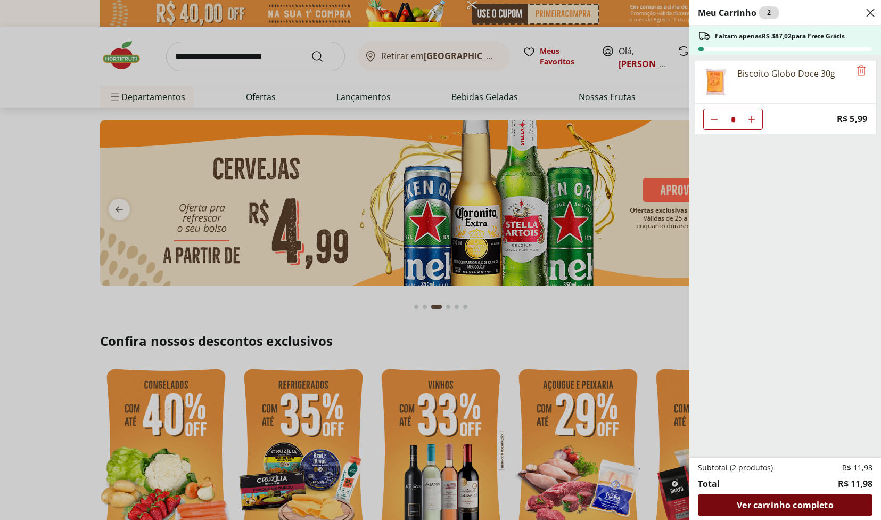
click at [782, 505] on span "Ver carrinho completo" at bounding box center [785, 505] width 96 height 9
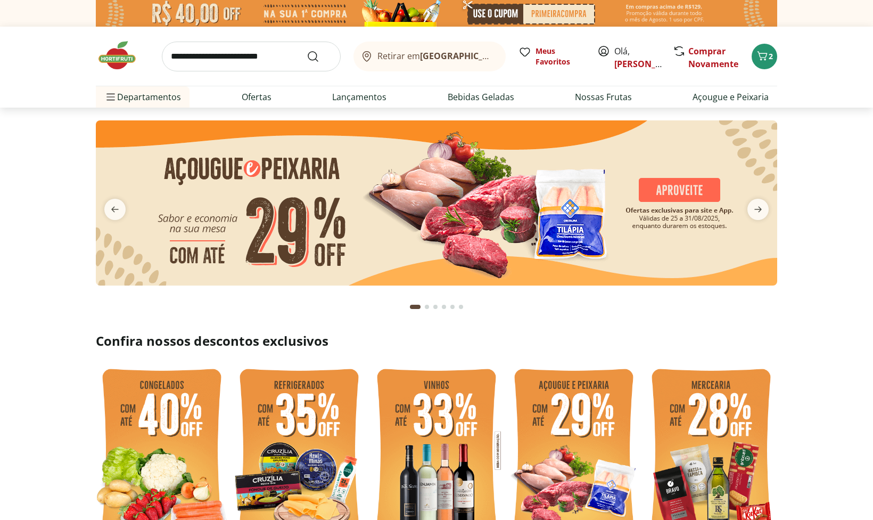
click at [173, 58] on input "search" at bounding box center [251, 57] width 179 height 30
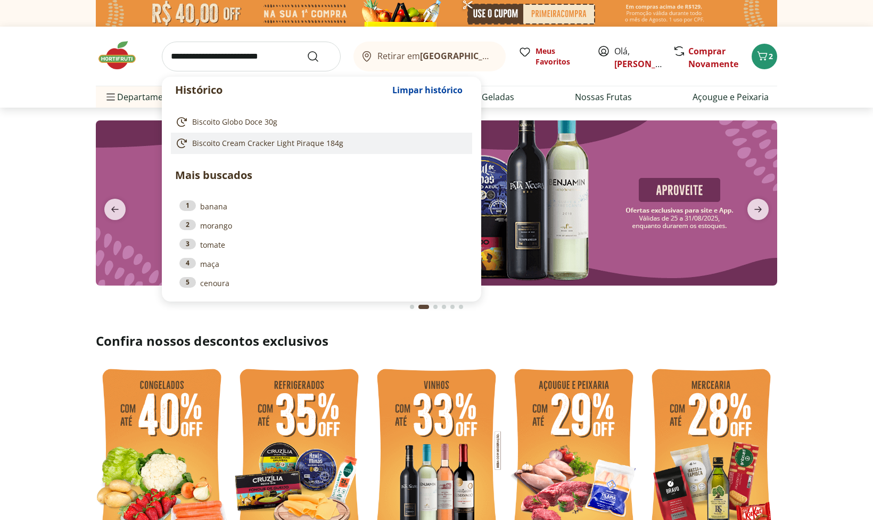
click at [288, 142] on span "Biscoito Cream Cracker Light Piraque 184g" at bounding box center [267, 143] width 151 height 11
type input "**********"
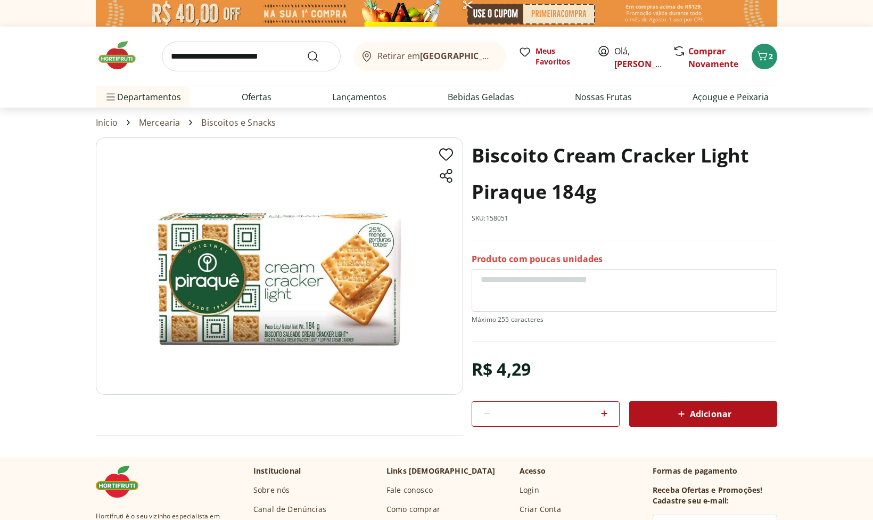
click at [605, 414] on icon at bounding box center [604, 413] width 6 height 6
type input "*"
click at [715, 411] on span "Adicionar" at bounding box center [703, 413] width 56 height 13
click at [769, 60] on icon "Carrinho" at bounding box center [762, 56] width 13 height 13
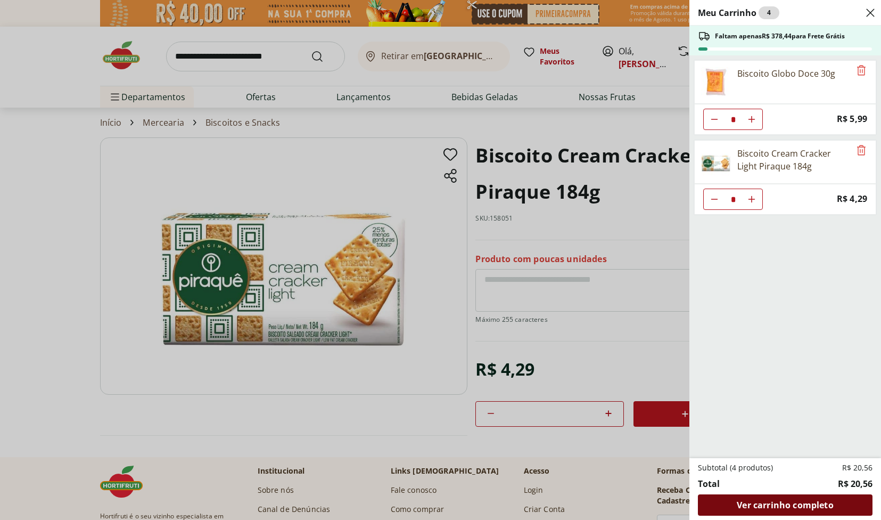
click at [781, 502] on span "Ver carrinho completo" at bounding box center [785, 505] width 96 height 9
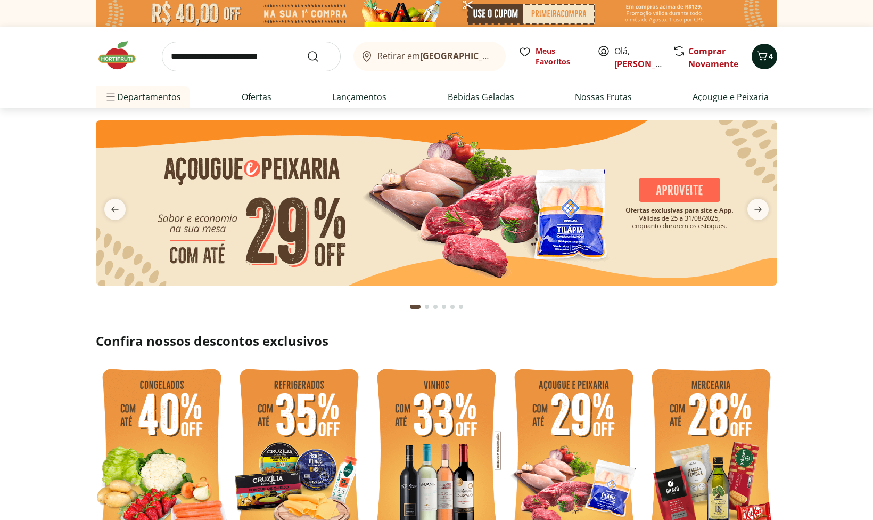
click at [769, 56] on span "4" at bounding box center [771, 56] width 4 height 10
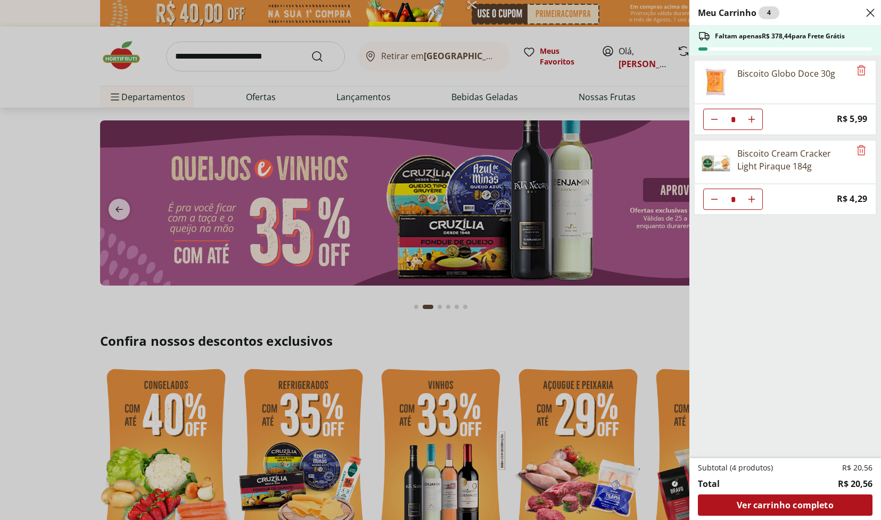
click at [868, 14] on icon "Close" at bounding box center [870, 12] width 13 height 13
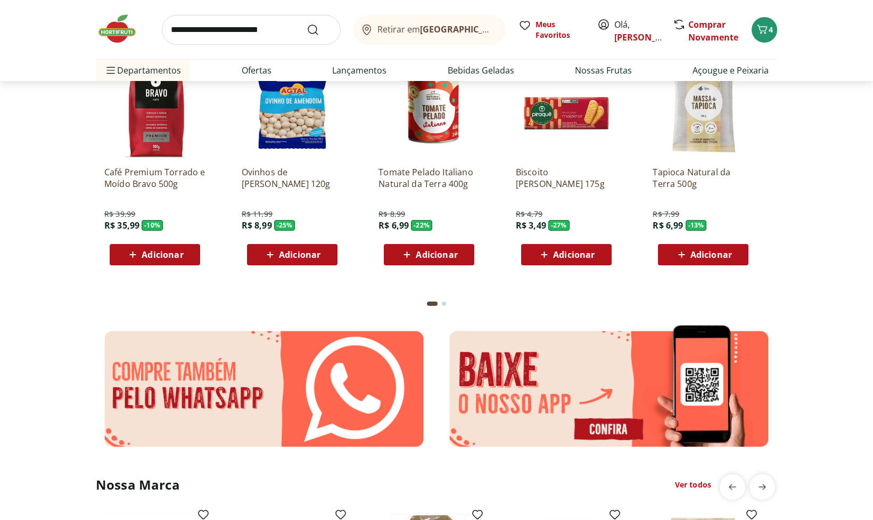
scroll to position [1407, 0]
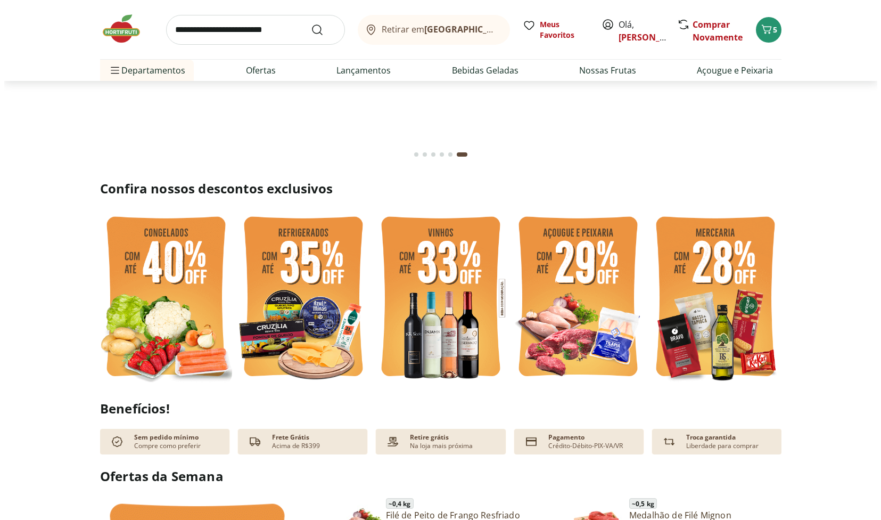
scroll to position [0, 0]
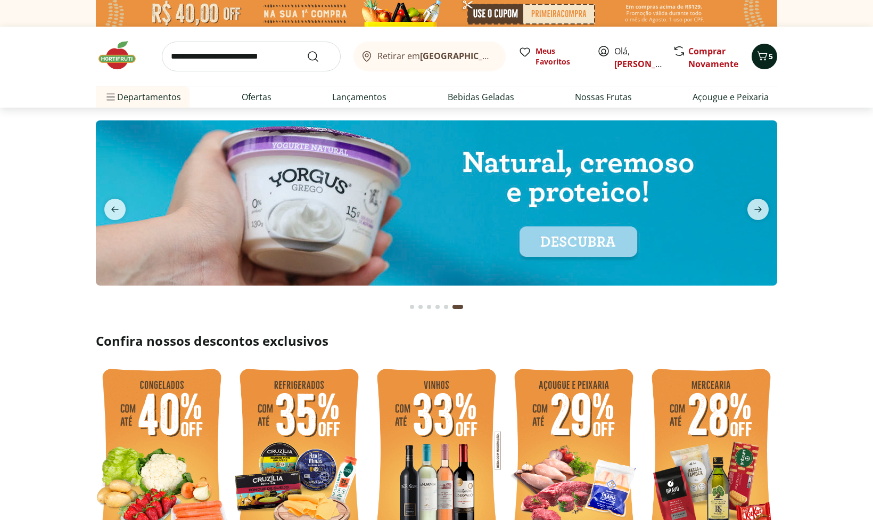
click at [766, 61] on icon "Carrinho" at bounding box center [762, 56] width 13 height 13
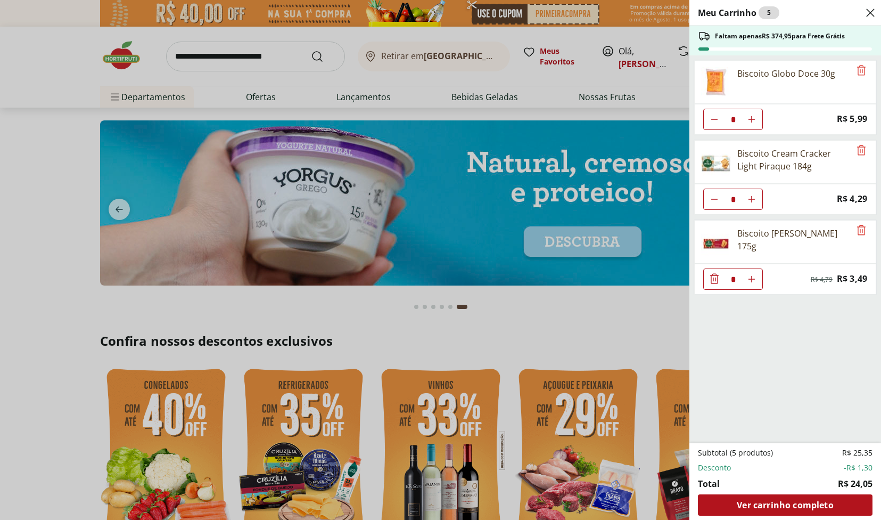
click at [753, 315] on ul "Biscoito Globo Doce 30g * Price: R$ 5,99 Biscoito Cream Cracker Light Piraque 1…" at bounding box center [785, 249] width 190 height 388
click at [770, 504] on span "Ver carrinho completo" at bounding box center [785, 505] width 96 height 9
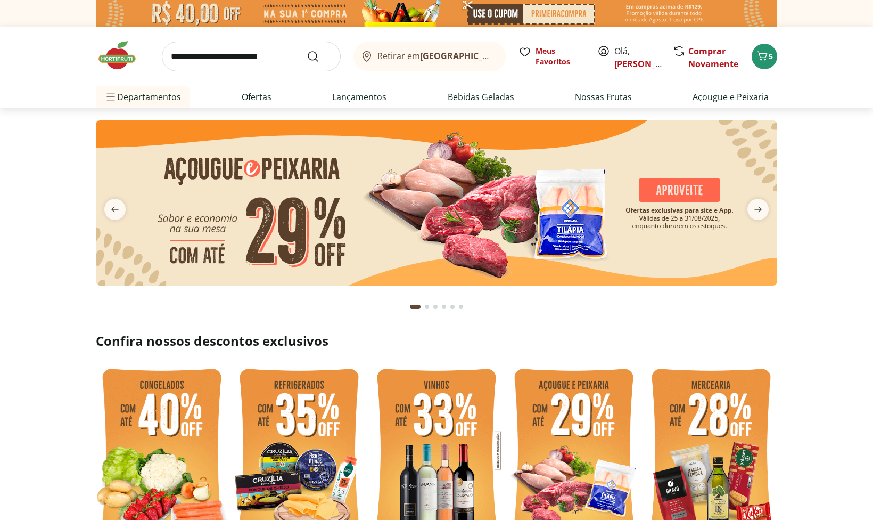
type input "*"
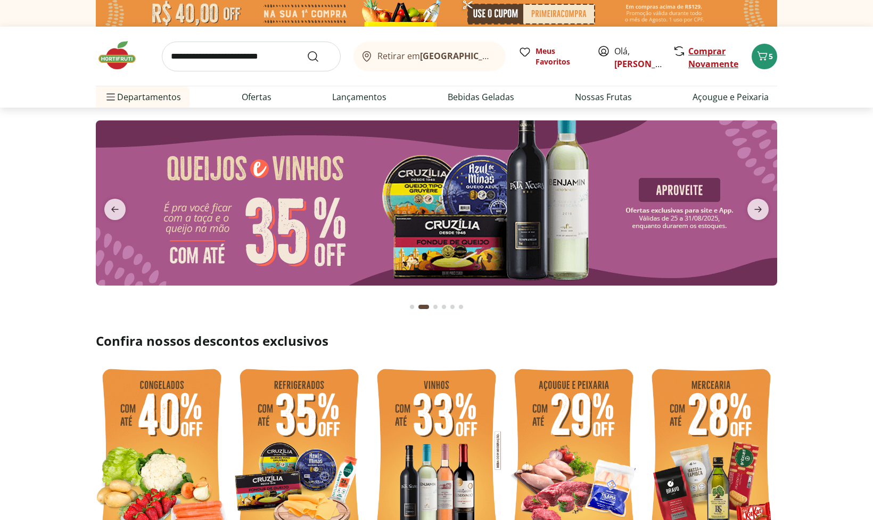
click at [716, 61] on link "Comprar Novamente" at bounding box center [714, 57] width 50 height 25
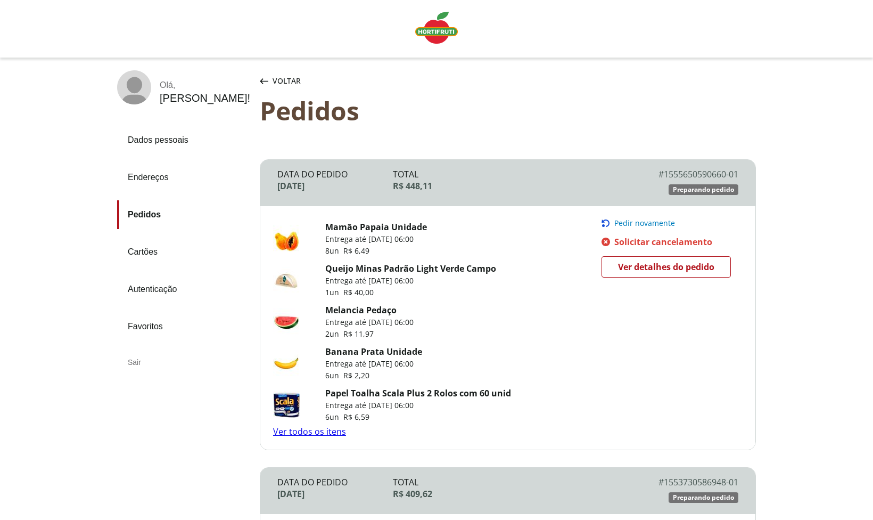
click at [608, 223] on icon "Pedir novamente" at bounding box center [606, 223] width 9 height 9
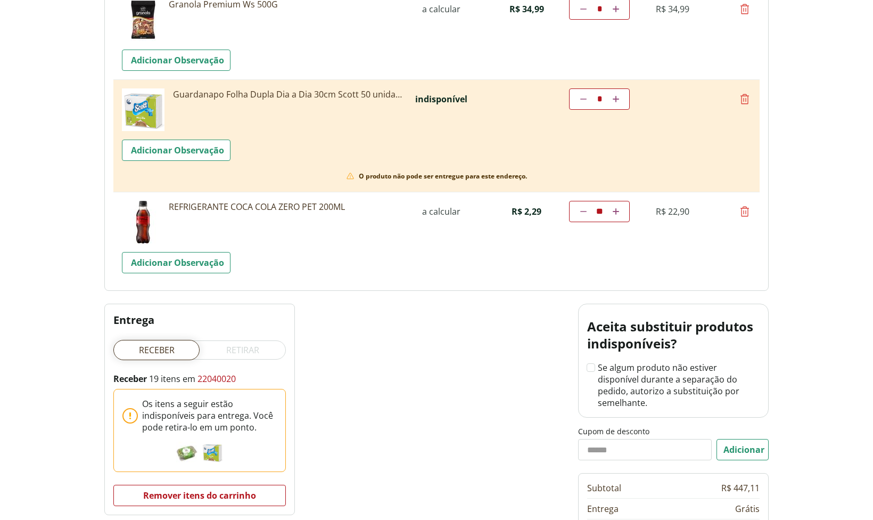
scroll to position [1740, 0]
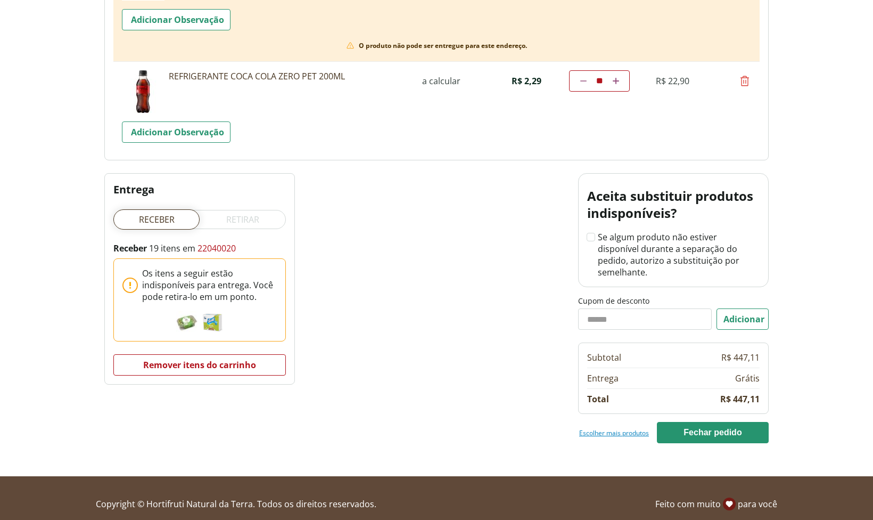
click at [167, 219] on label "Receber" at bounding box center [156, 219] width 86 height 19
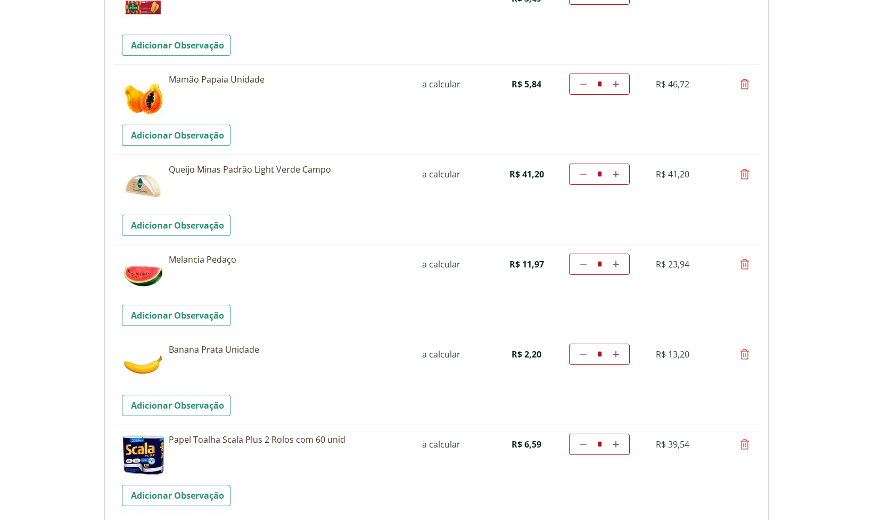
scroll to position [0, 0]
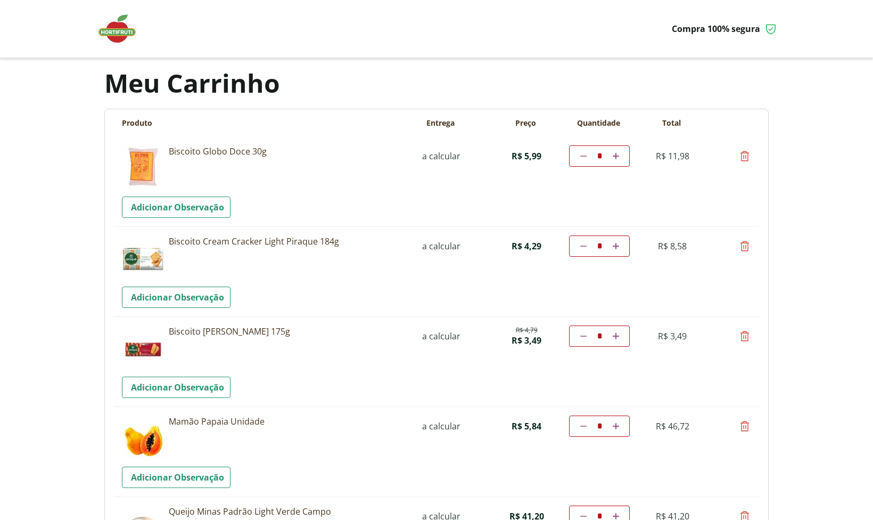
click at [117, 32] on img at bounding box center [122, 29] width 53 height 32
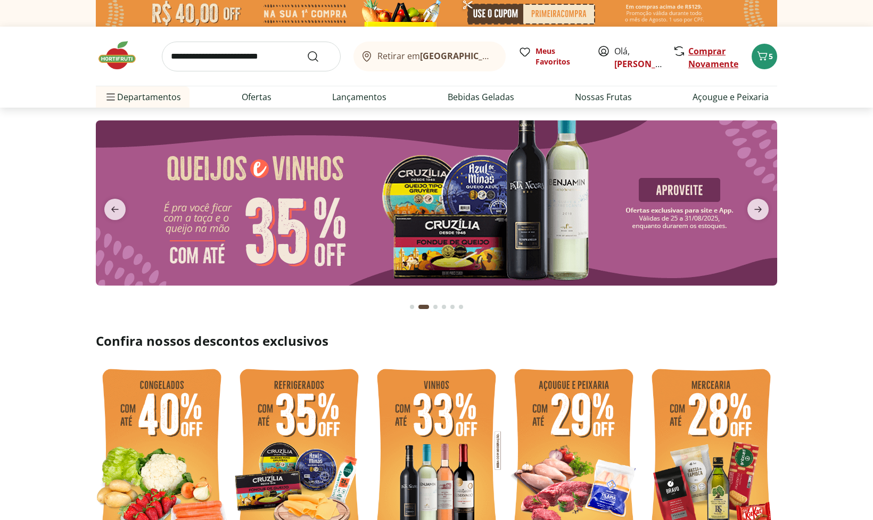
type input "*"
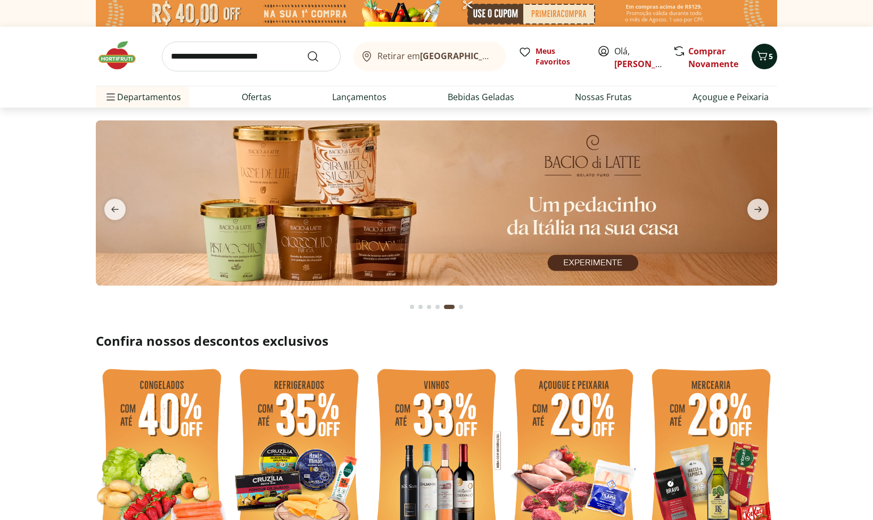
click at [766, 56] on icon "Carrinho" at bounding box center [763, 55] width 10 height 9
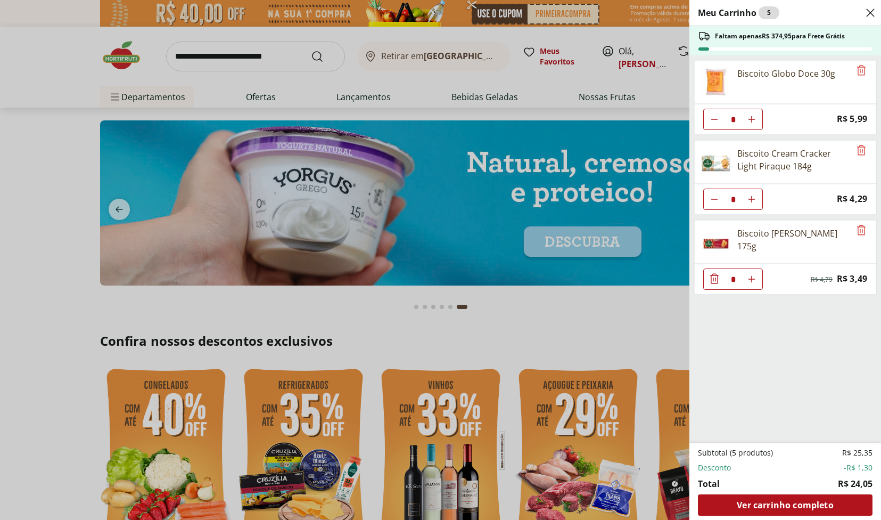
click at [709, 37] on icon at bounding box center [704, 36] width 13 height 13
click at [790, 503] on span "Ver carrinho completo" at bounding box center [785, 505] width 96 height 9
